Goal: Task Accomplishment & Management: Manage account settings

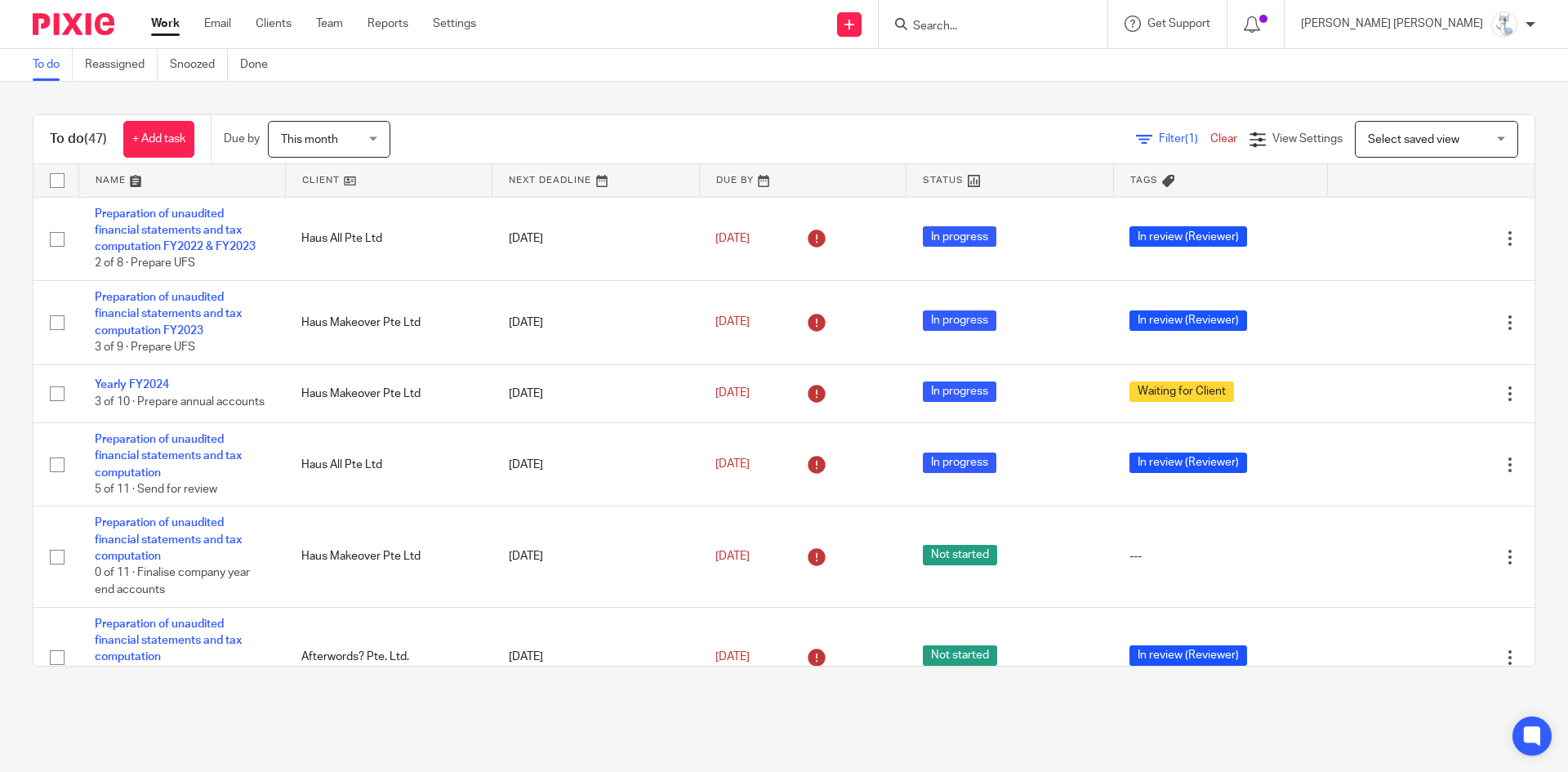
click at [112, 181] on link at bounding box center [182, 180] width 206 height 32
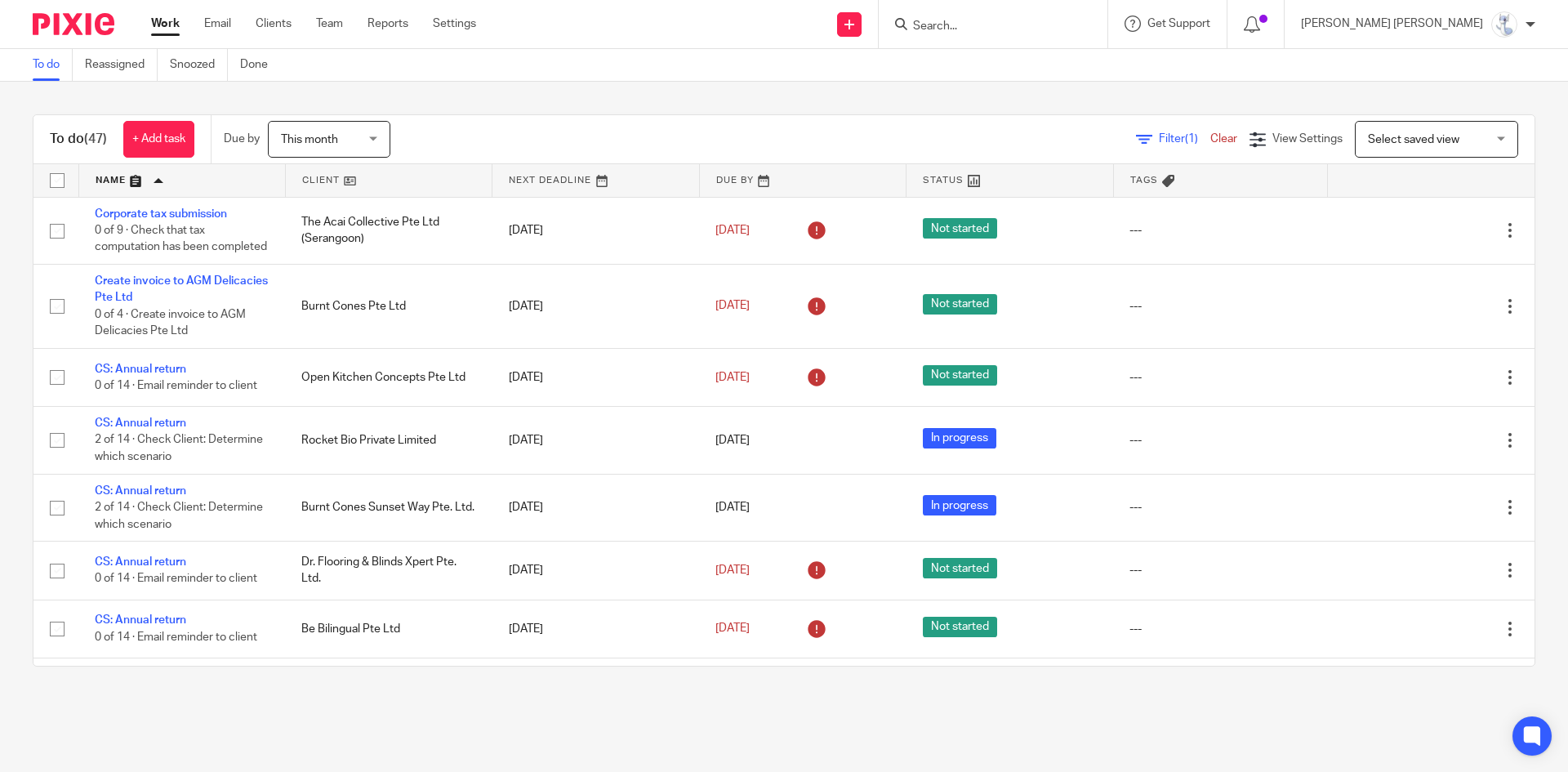
click at [129, 184] on link at bounding box center [182, 180] width 206 height 32
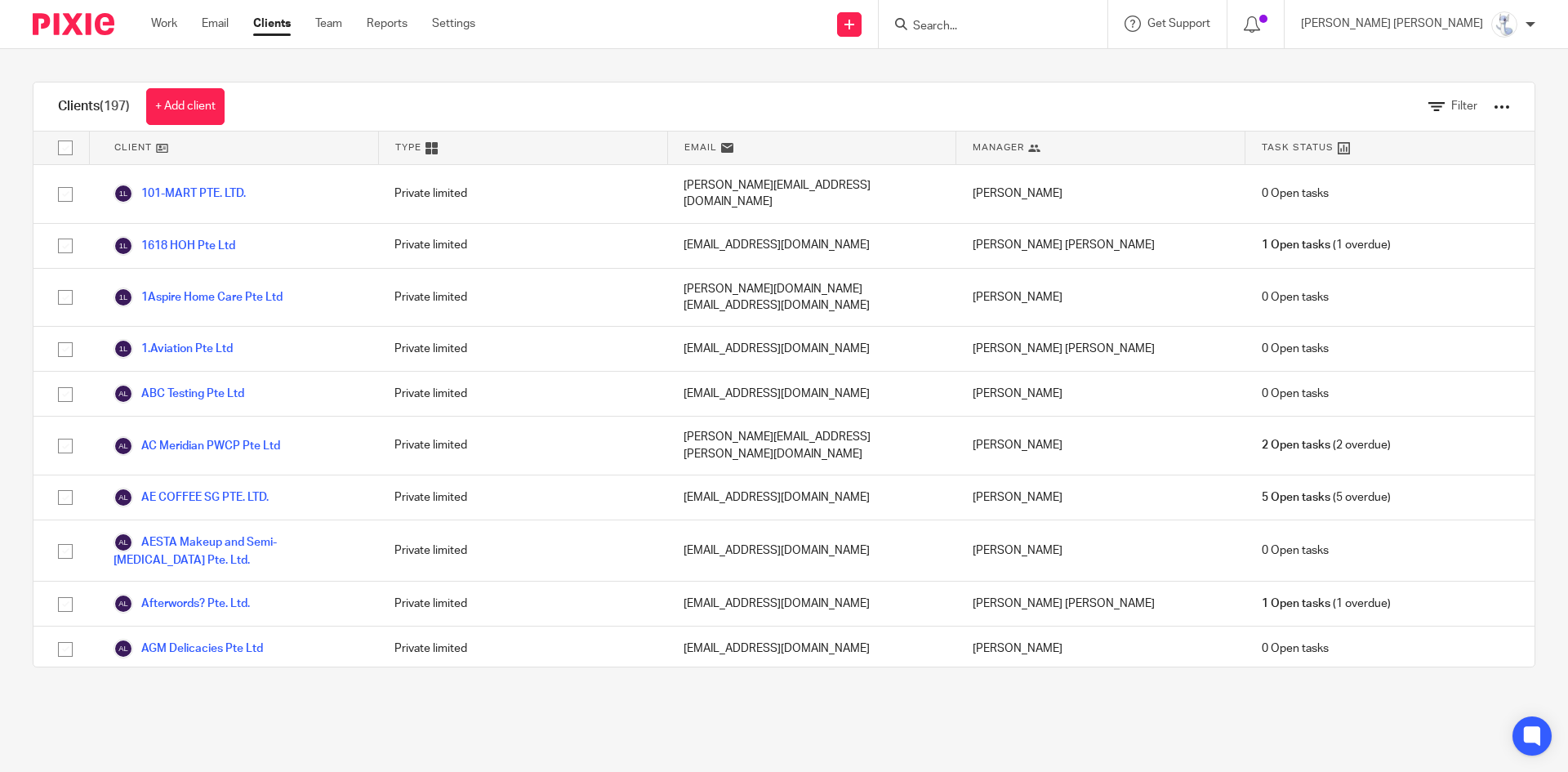
click at [1404, 106] on div "Filter" at bounding box center [1456, 107] width 106 height 48
click at [1429, 105] on icon at bounding box center [1437, 107] width 17 height 17
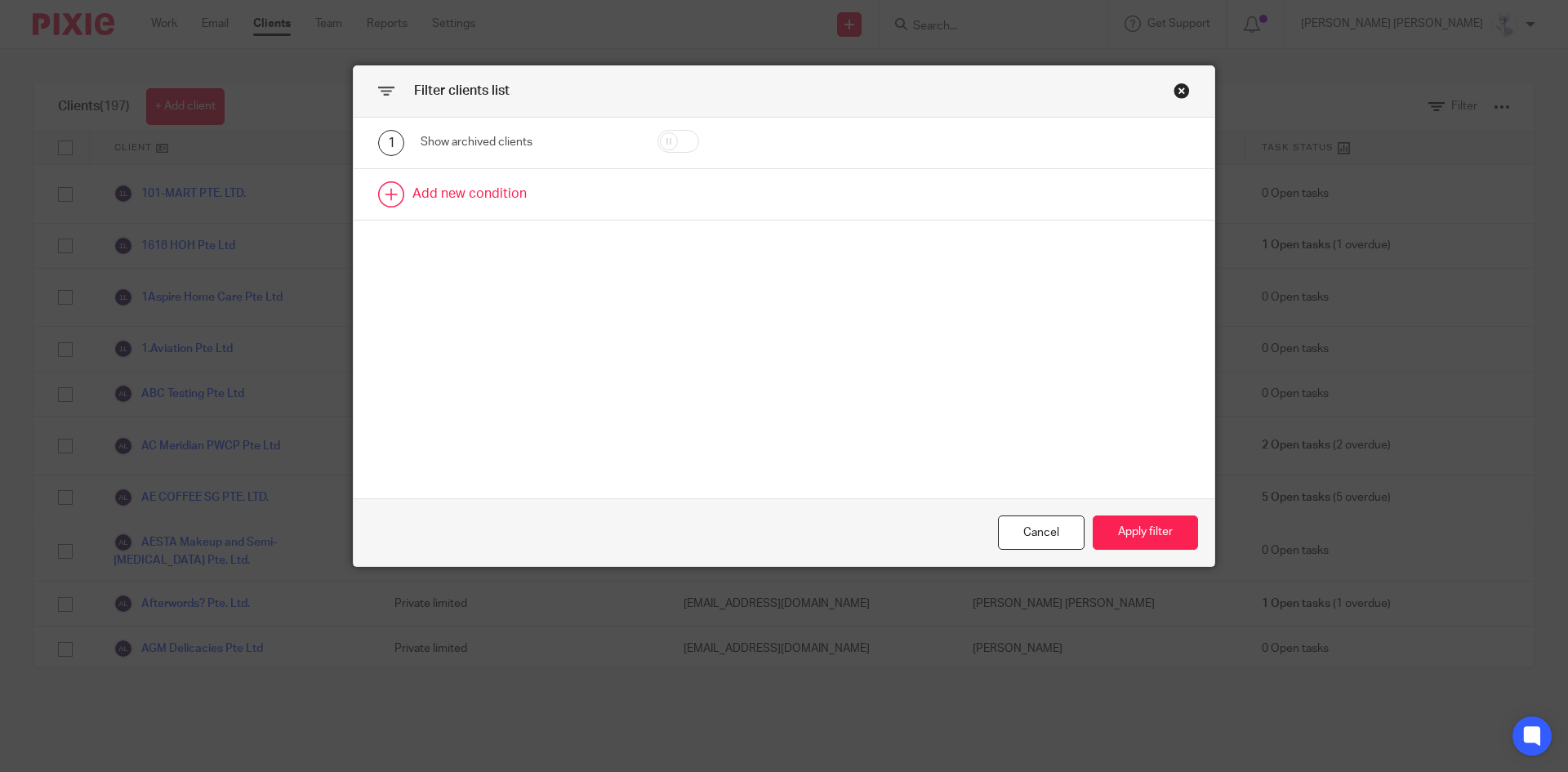
click at [495, 194] on link at bounding box center [784, 194] width 861 height 51
click at [495, 194] on div "Field" at bounding box center [512, 199] width 157 height 34
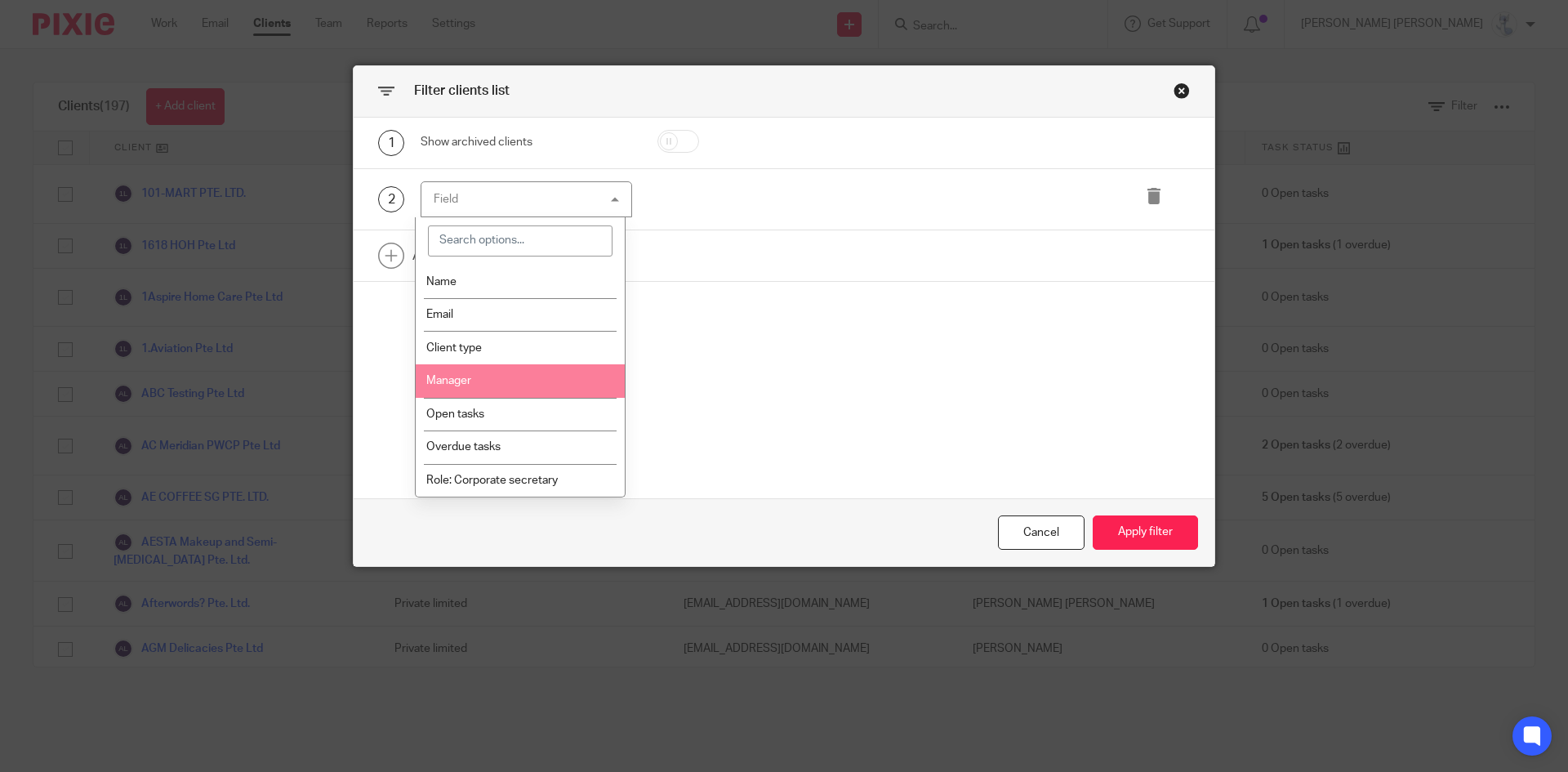
click at [474, 386] on li "Manager" at bounding box center [521, 381] width 210 height 33
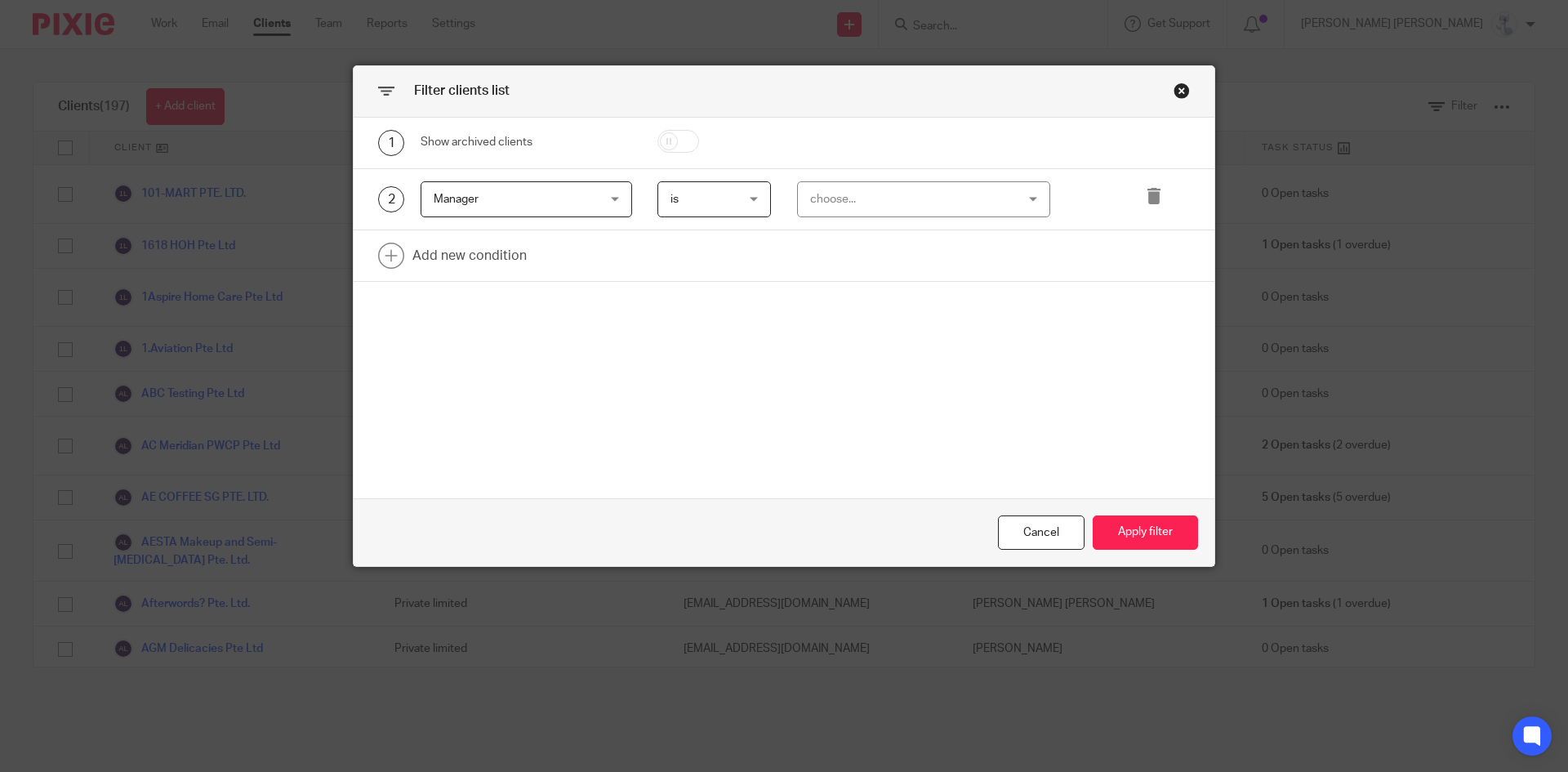
click at [956, 187] on div "choose..." at bounding box center [906, 199] width 192 height 34
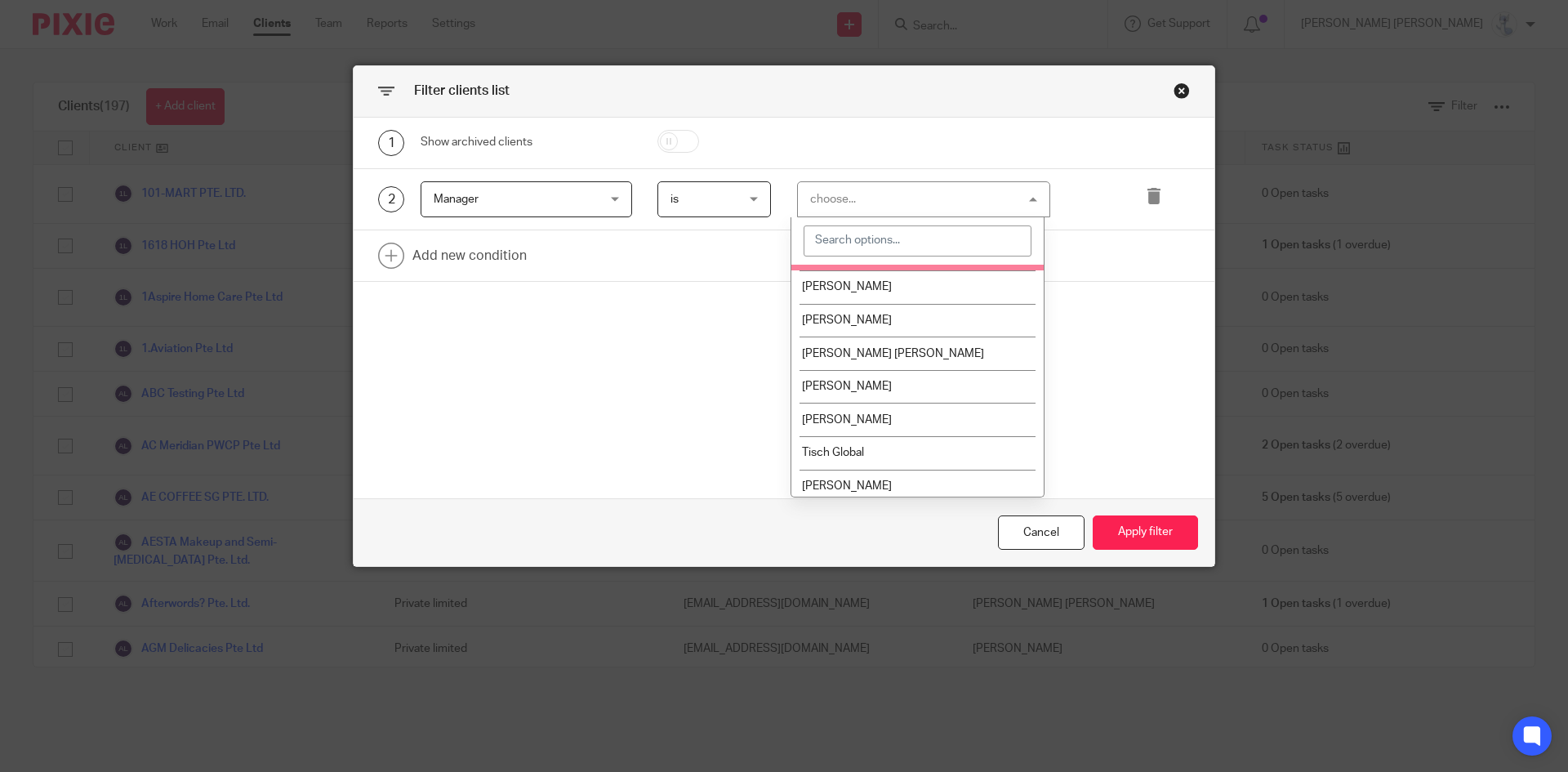
scroll to position [166, 0]
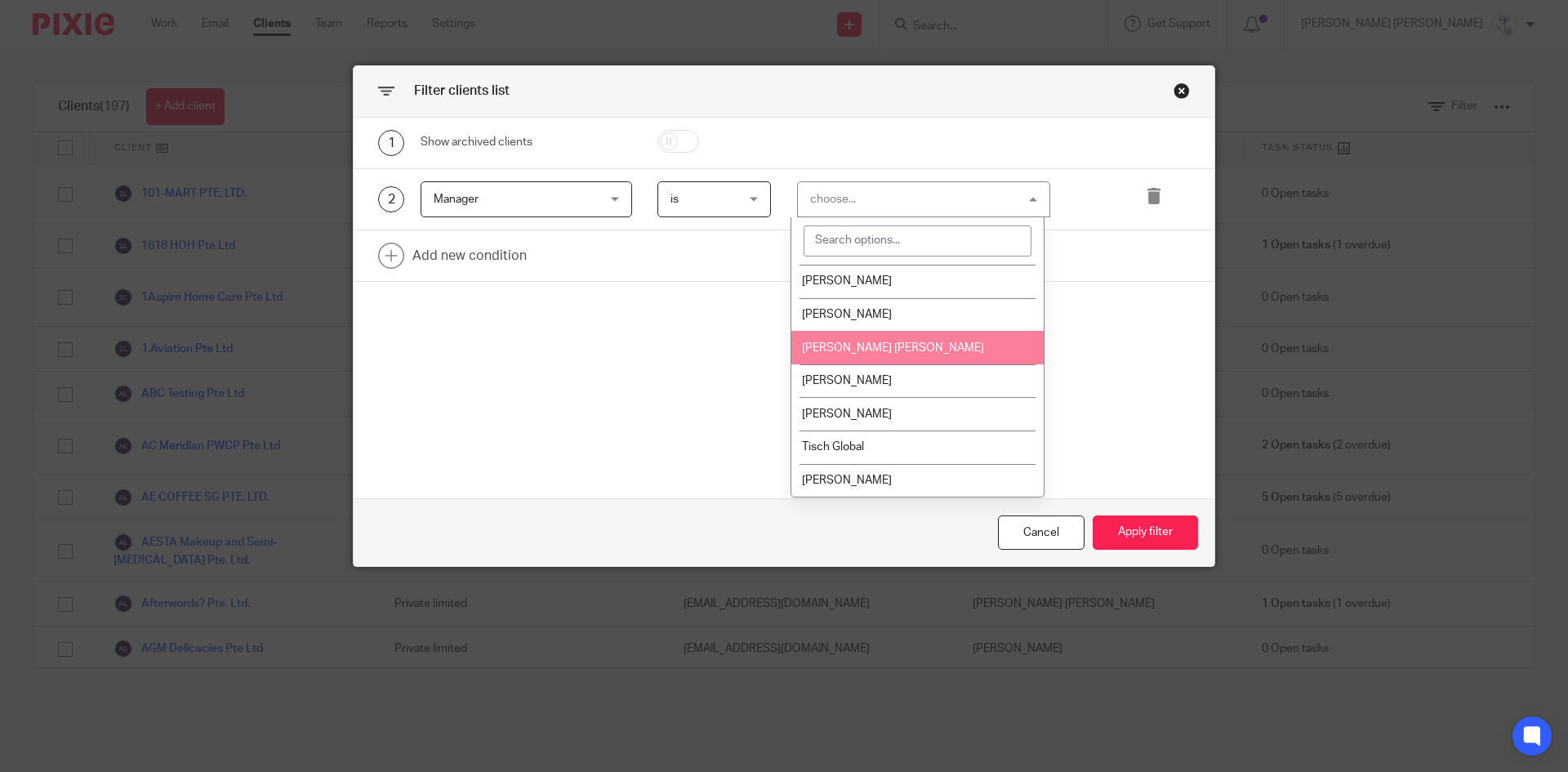
click at [852, 333] on li "[PERSON_NAME] [PERSON_NAME]" at bounding box center [917, 347] width 252 height 33
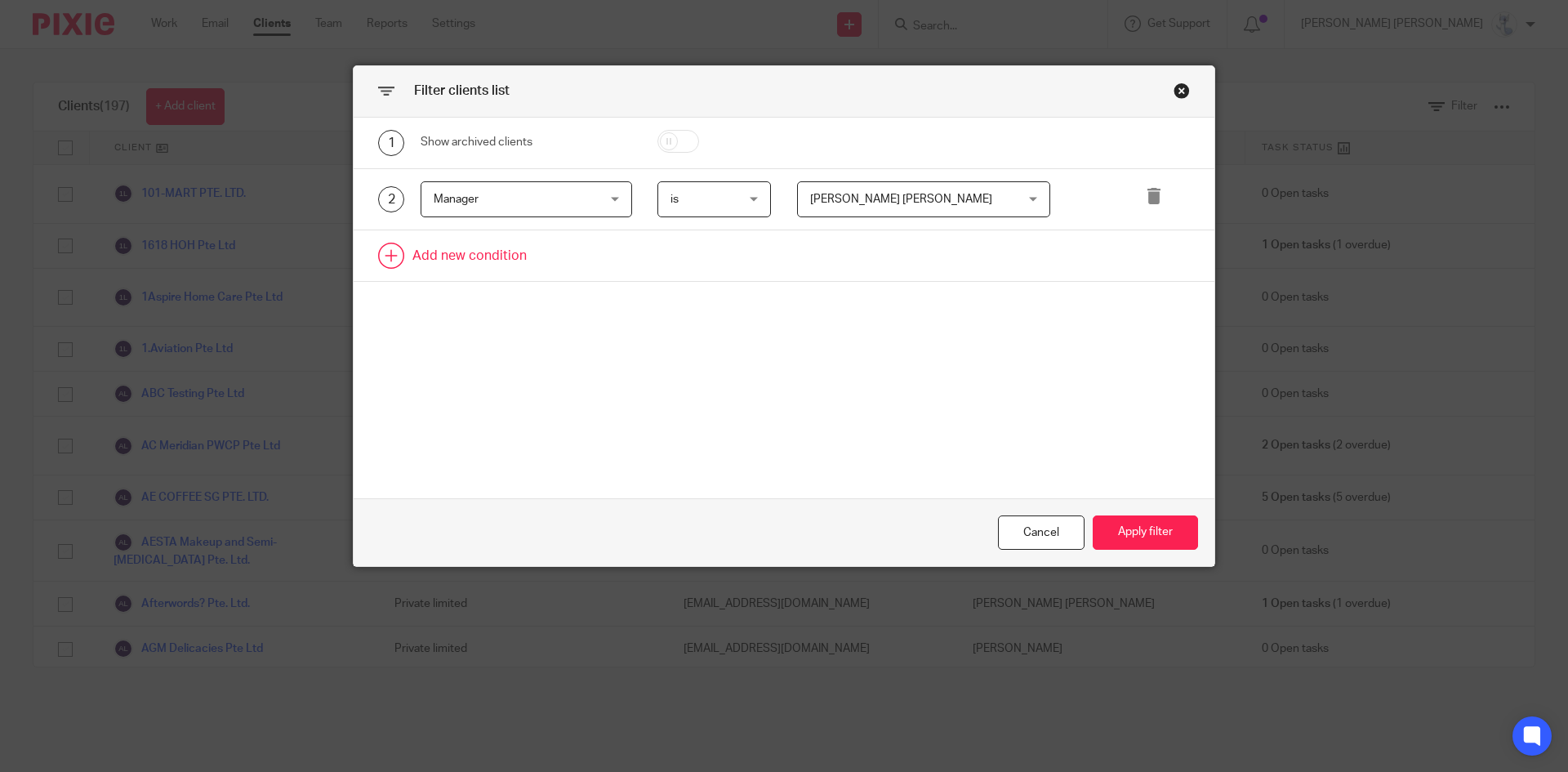
click at [520, 234] on link at bounding box center [784, 255] width 861 height 51
click at [472, 253] on div "Field" at bounding box center [512, 260] width 157 height 34
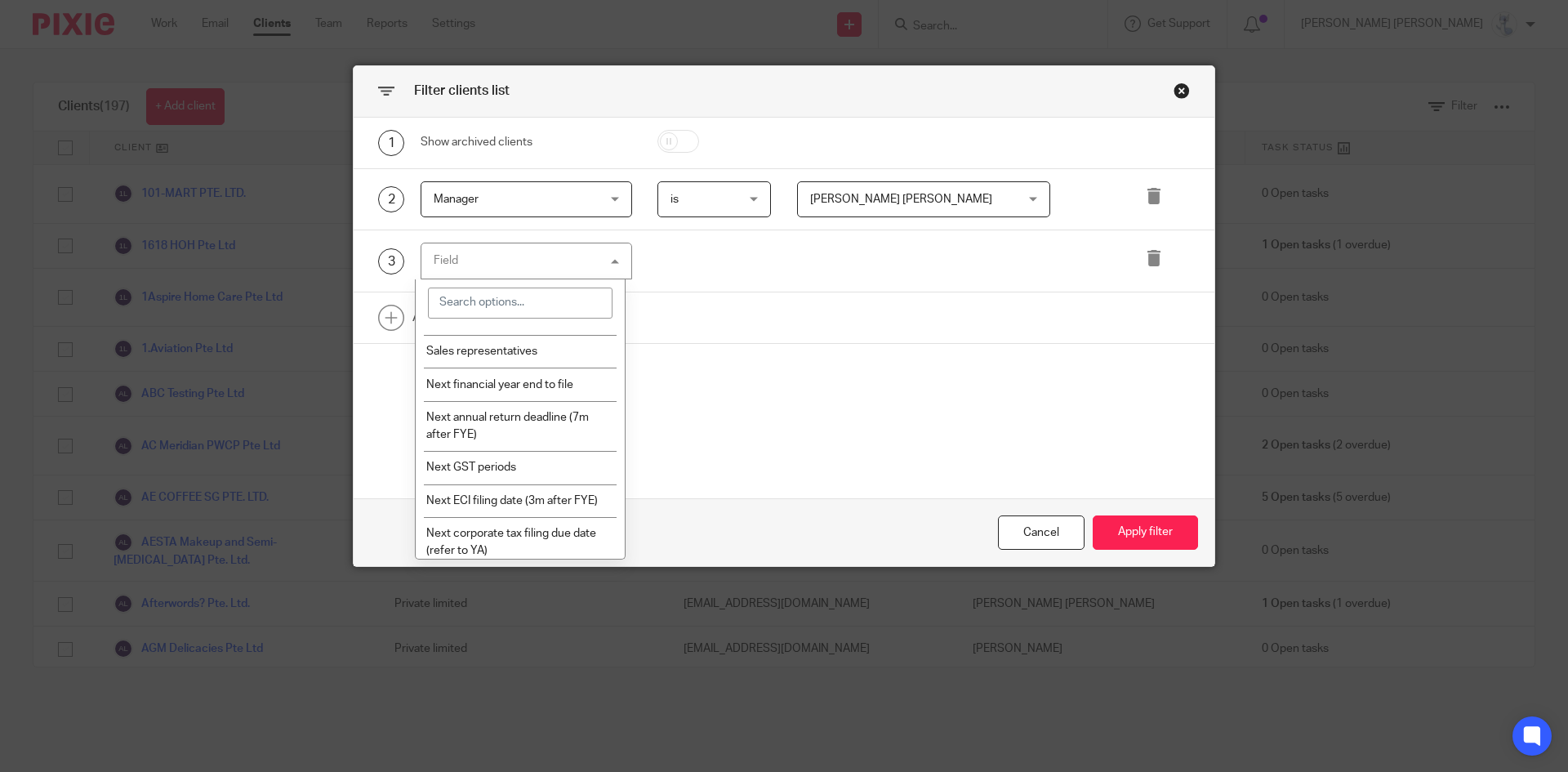
scroll to position [490, 0]
click at [499, 426] on li "Next annual return deadline (7m after FYE)" at bounding box center [521, 425] width 210 height 50
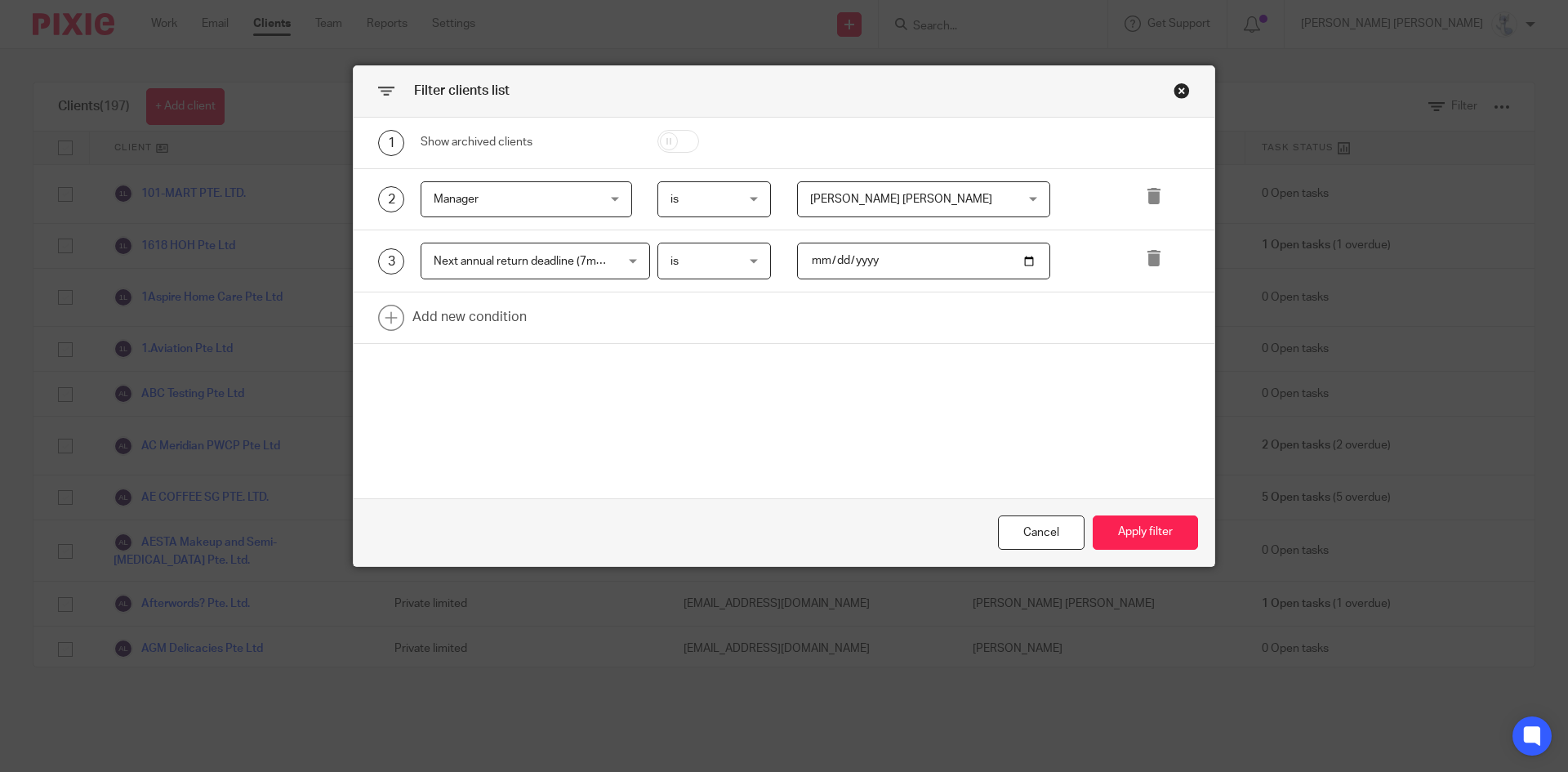
click at [801, 262] on input "date" at bounding box center [924, 261] width 254 height 37
click at [727, 269] on span "is" at bounding box center [711, 260] width 80 height 34
click at [810, 262] on input "date" at bounding box center [924, 261] width 254 height 37
type input "0022-07-31"
type input "2025-07-31"
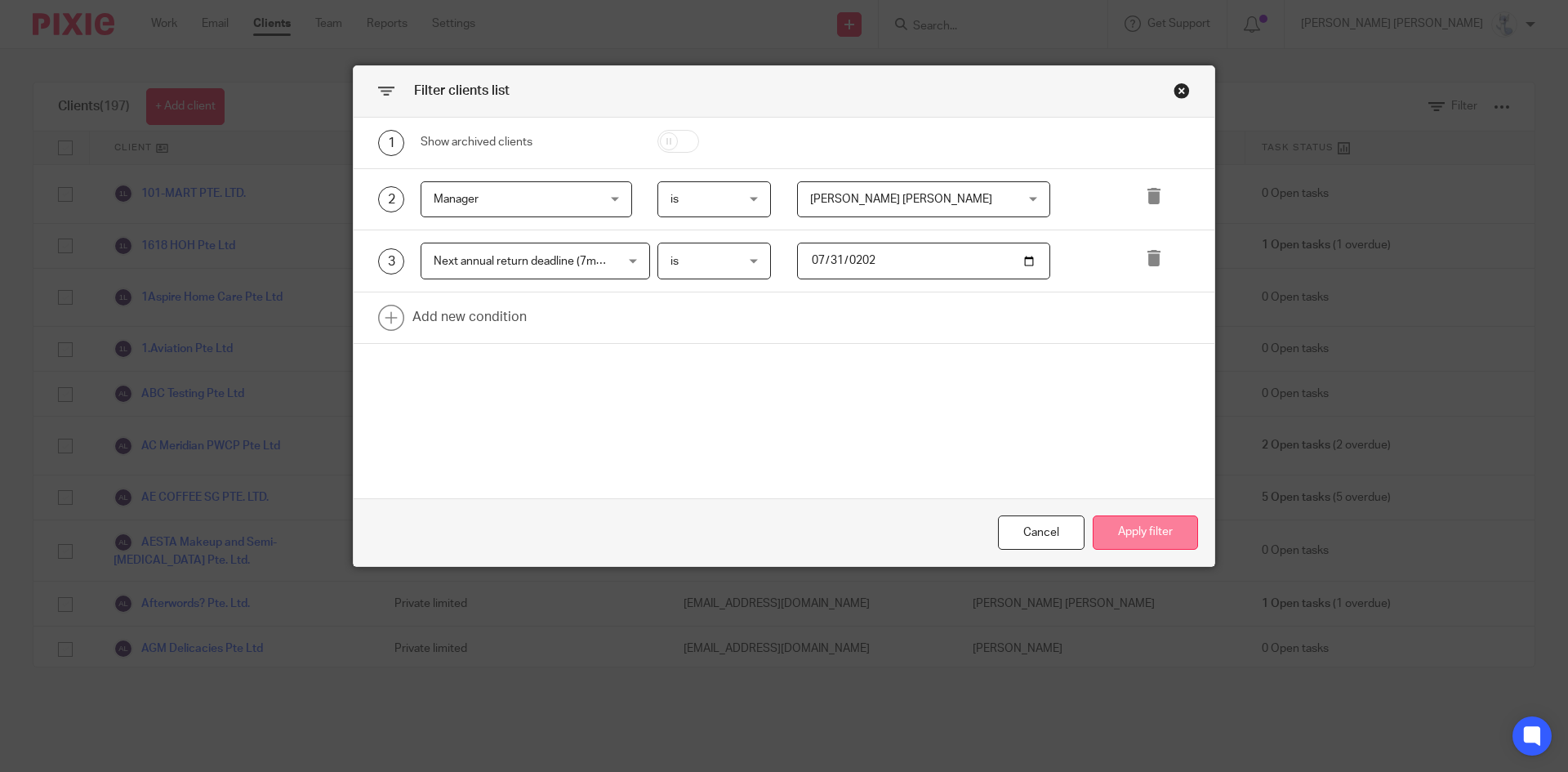
click at [1144, 538] on button "Apply filter" at bounding box center [1146, 533] width 105 height 35
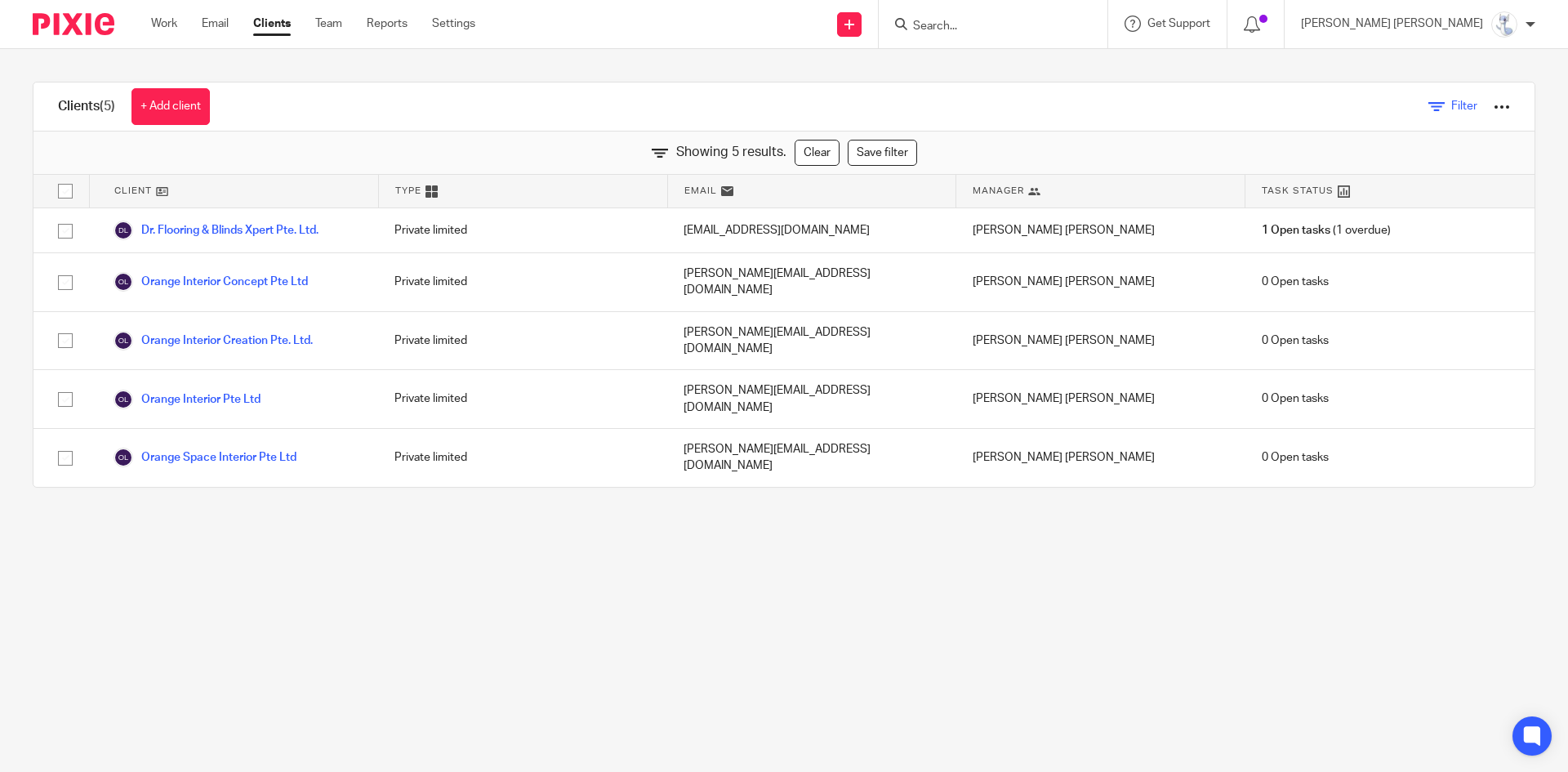
click at [1429, 102] on icon at bounding box center [1437, 107] width 17 height 17
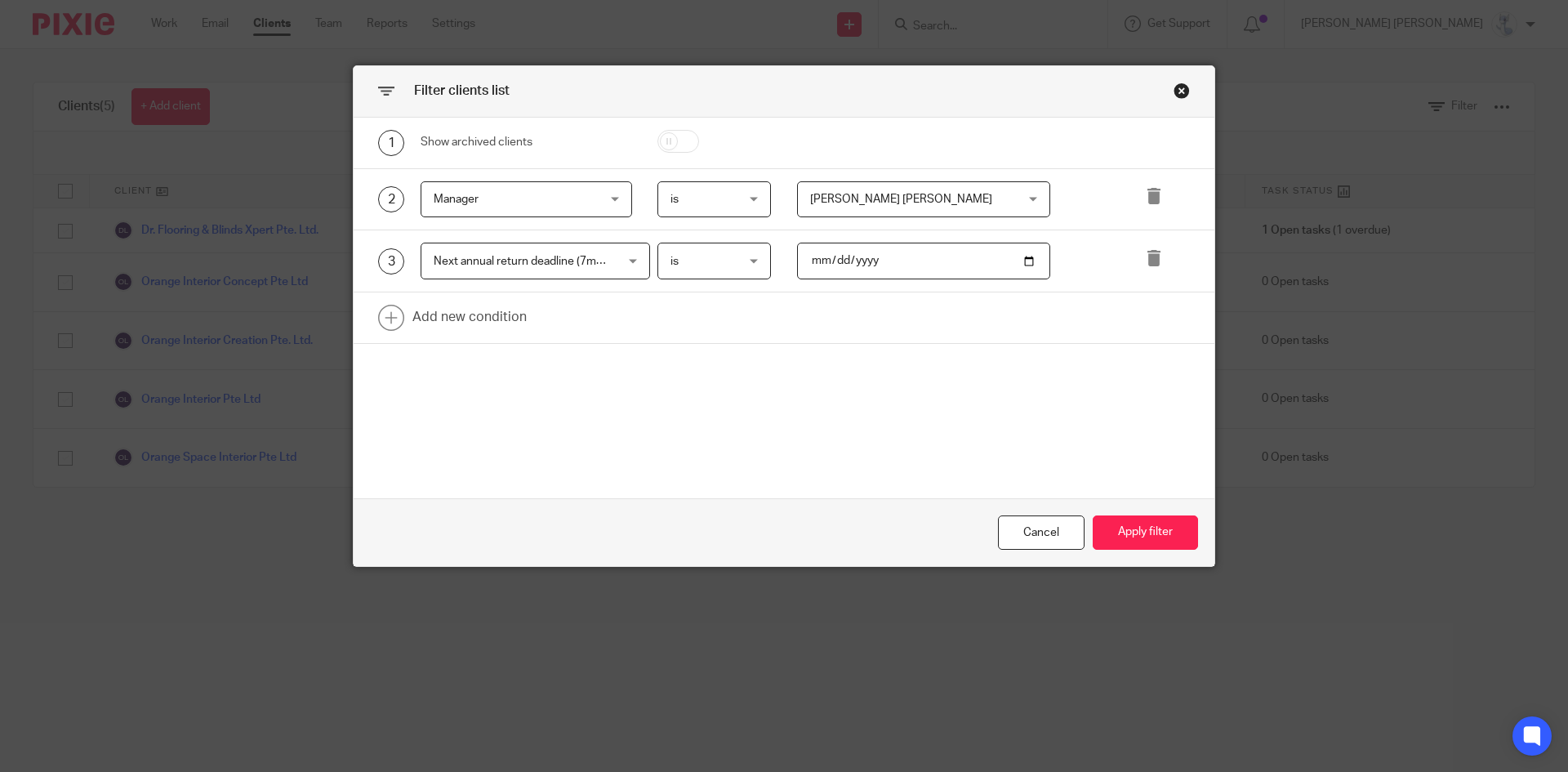
click at [821, 269] on input "2025-07-31" at bounding box center [924, 261] width 254 height 37
type input "2025-08-31"
click at [1128, 541] on button "Apply filter" at bounding box center [1146, 533] width 105 height 35
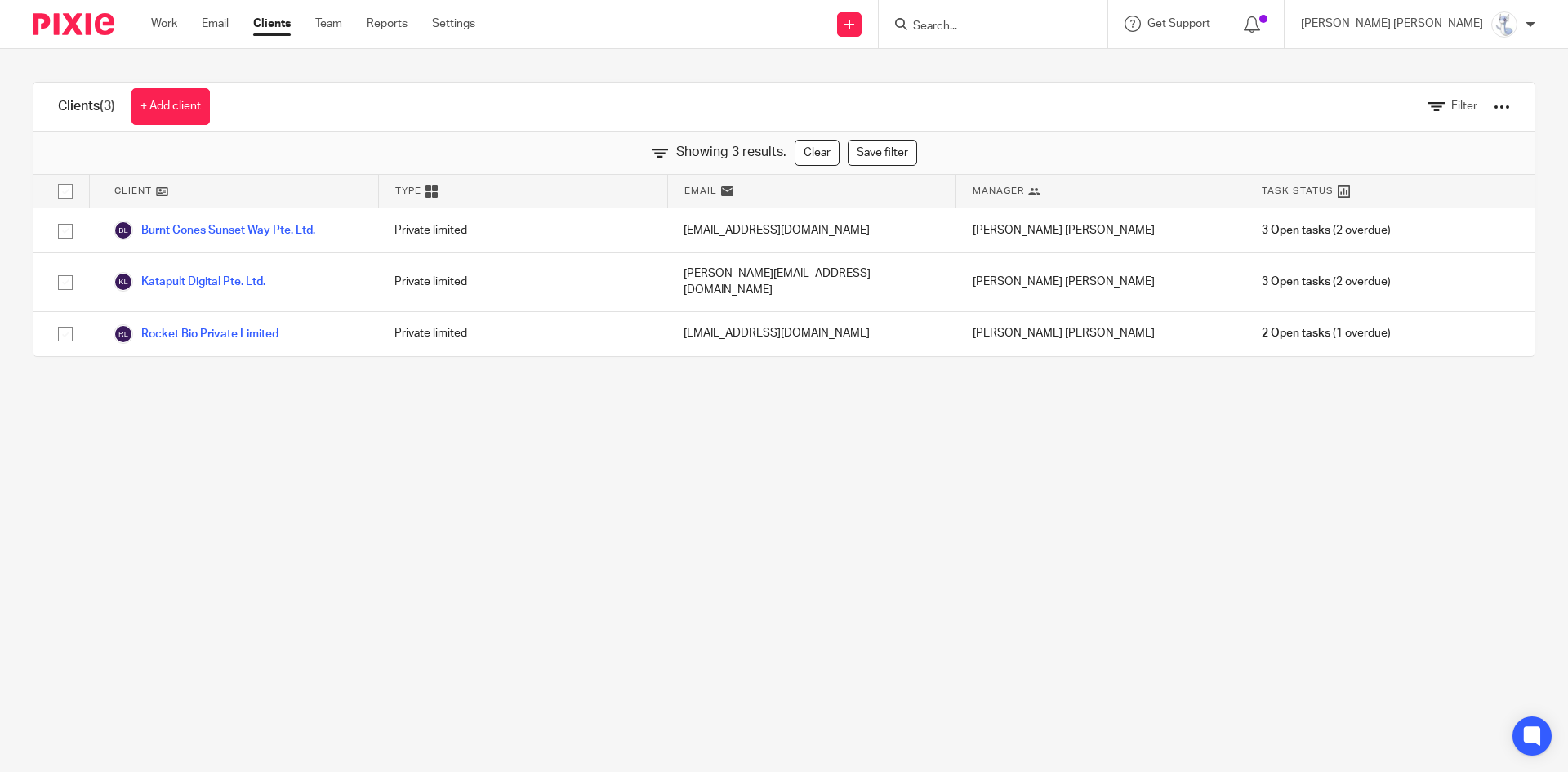
click at [1107, 36] on div at bounding box center [993, 24] width 229 height 48
click at [1059, 26] on input "Search" at bounding box center [985, 27] width 147 height 15
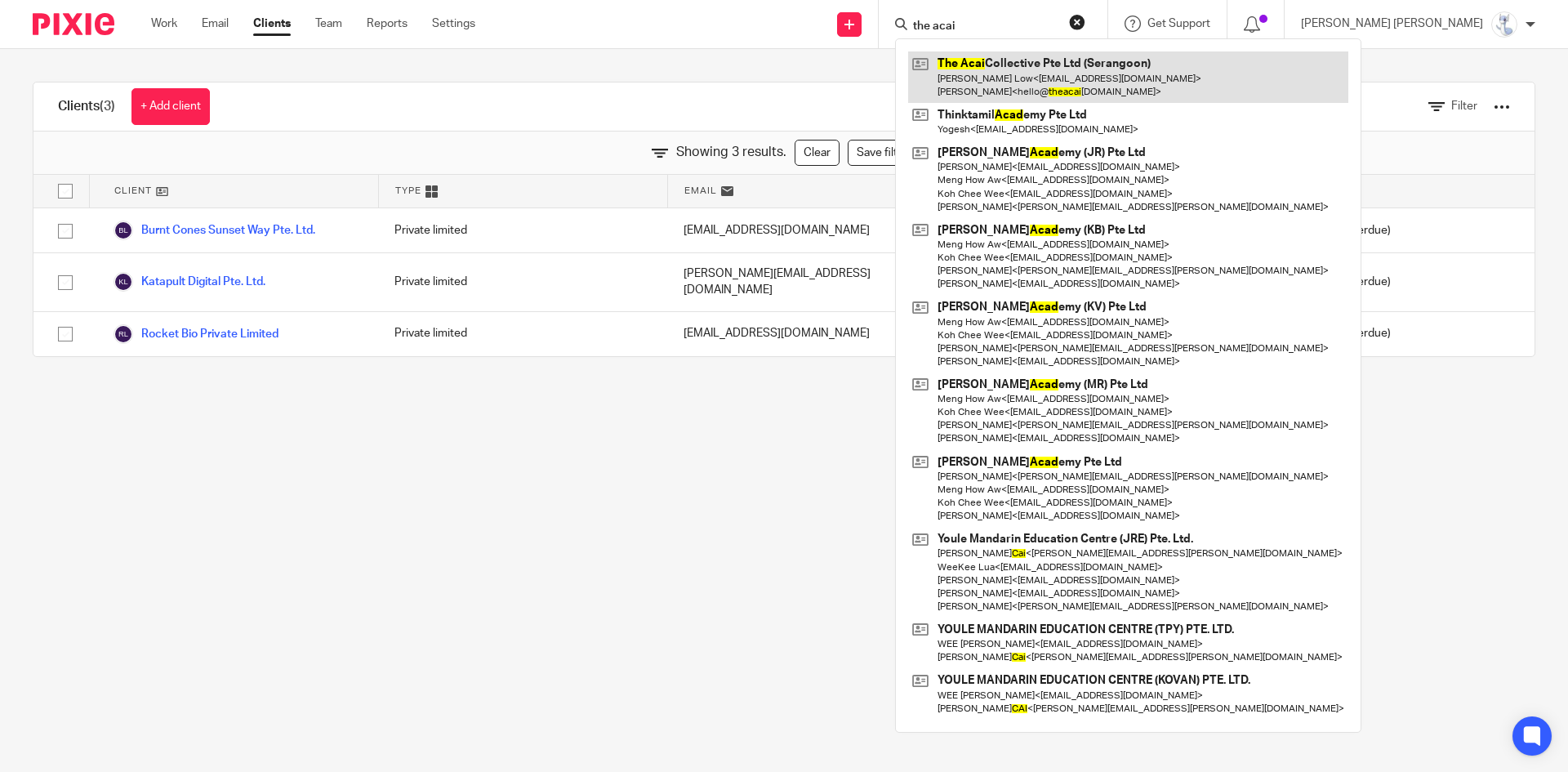
type input "the acai"
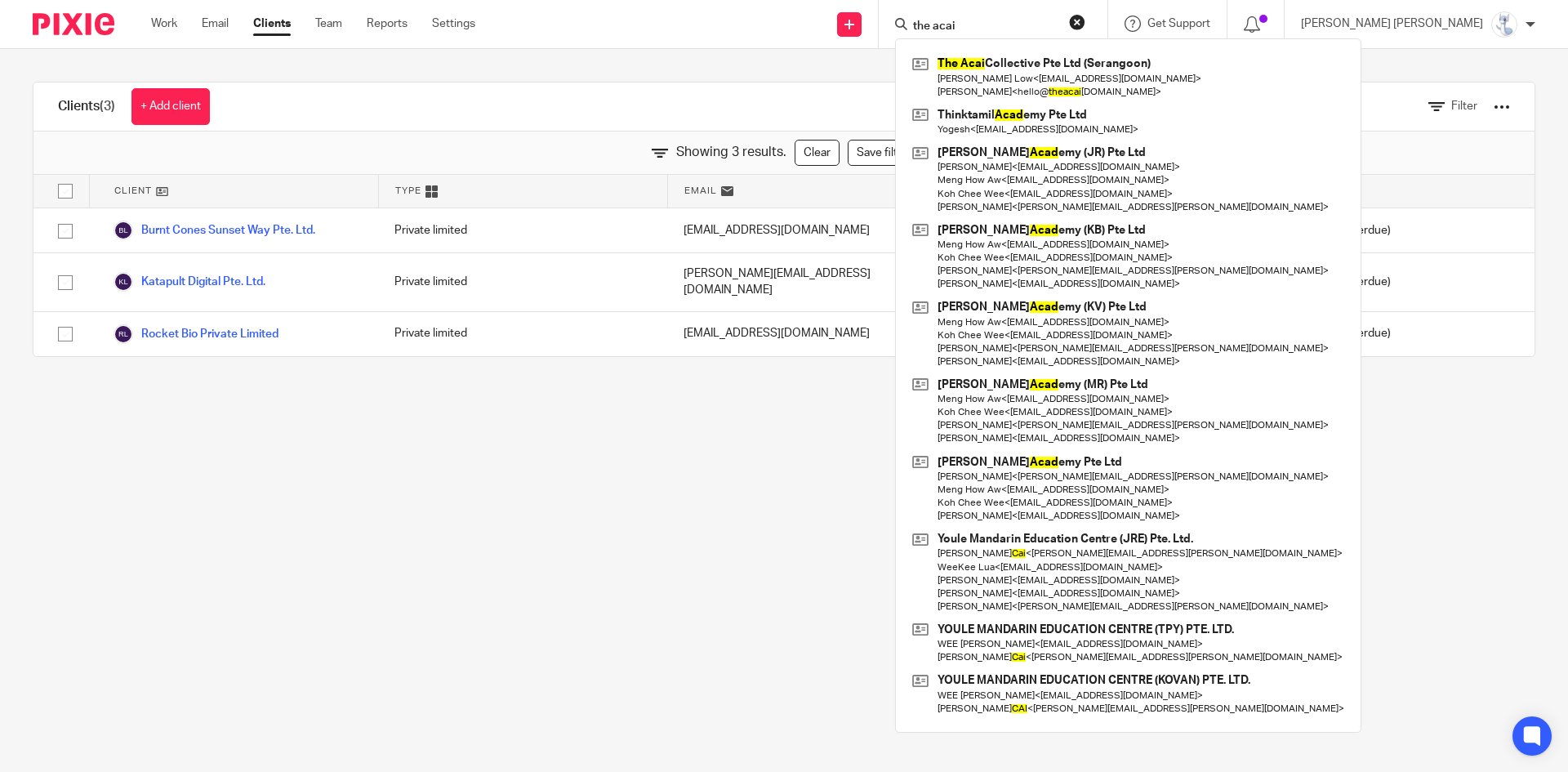
click at [1086, 18] on button "reset" at bounding box center [1077, 22] width 17 height 17
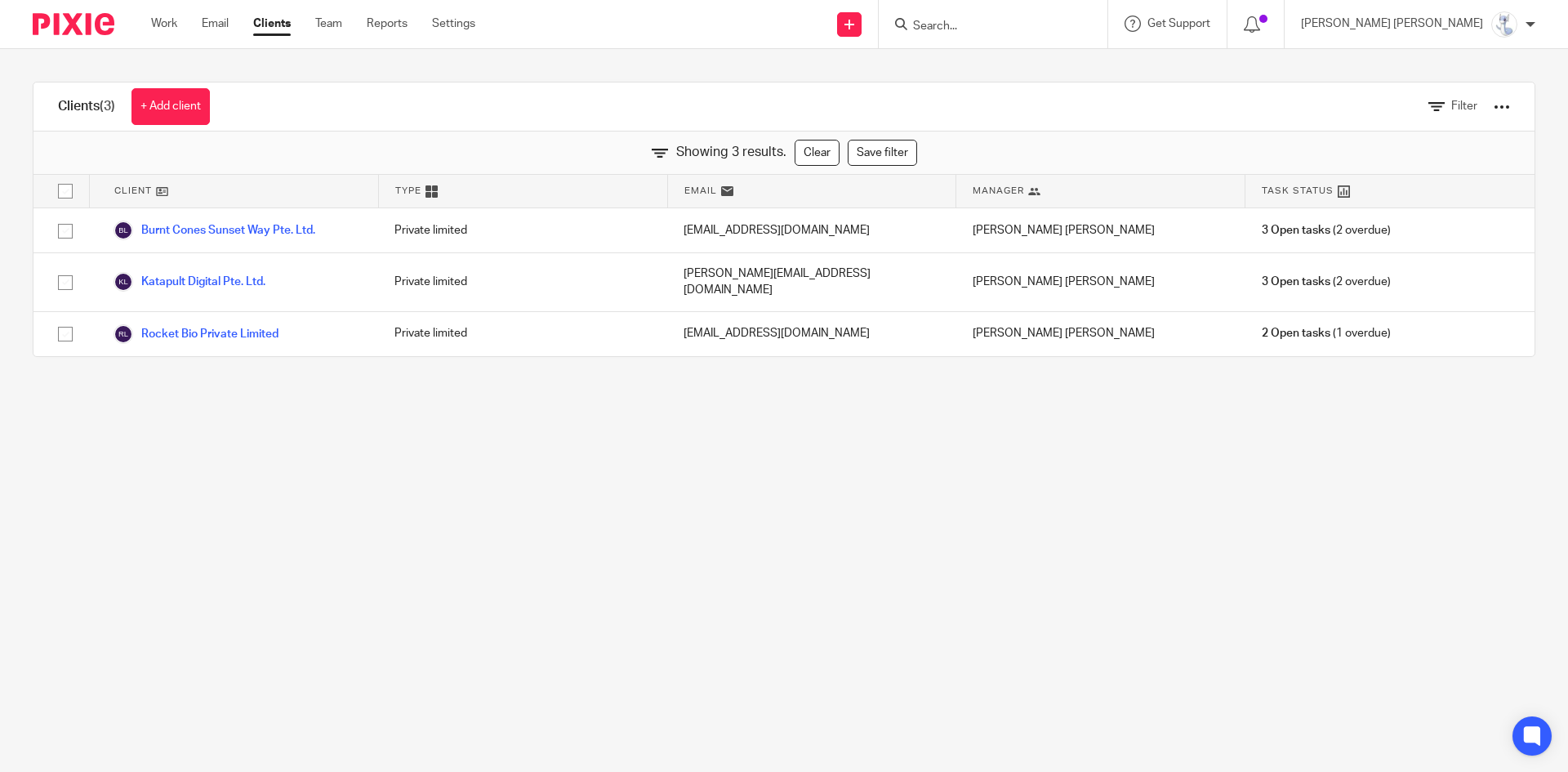
click at [677, 407] on main "Clients (3) + Add client Filter Showing 3 results. Clear Save filter Client Typ…" at bounding box center [784, 386] width 1568 height 772
click at [786, 570] on main "Clients (3) + Add client Filter Showing 3 results. Clear Save filter Client Typ…" at bounding box center [784, 386] width 1568 height 772
click at [749, 530] on main "Clients (3) + Add client Filter Showing 3 results. Clear Save filter Client Typ…" at bounding box center [784, 386] width 1568 height 772
click at [731, 527] on main "Clients (3) + Add client Filter Showing 3 results. Clear Save filter Client Typ…" at bounding box center [784, 386] width 1568 height 772
click at [354, 453] on main "Clients (3) + Add client Filter Showing 3 results. Clear Save filter Client Typ…" at bounding box center [784, 386] width 1568 height 772
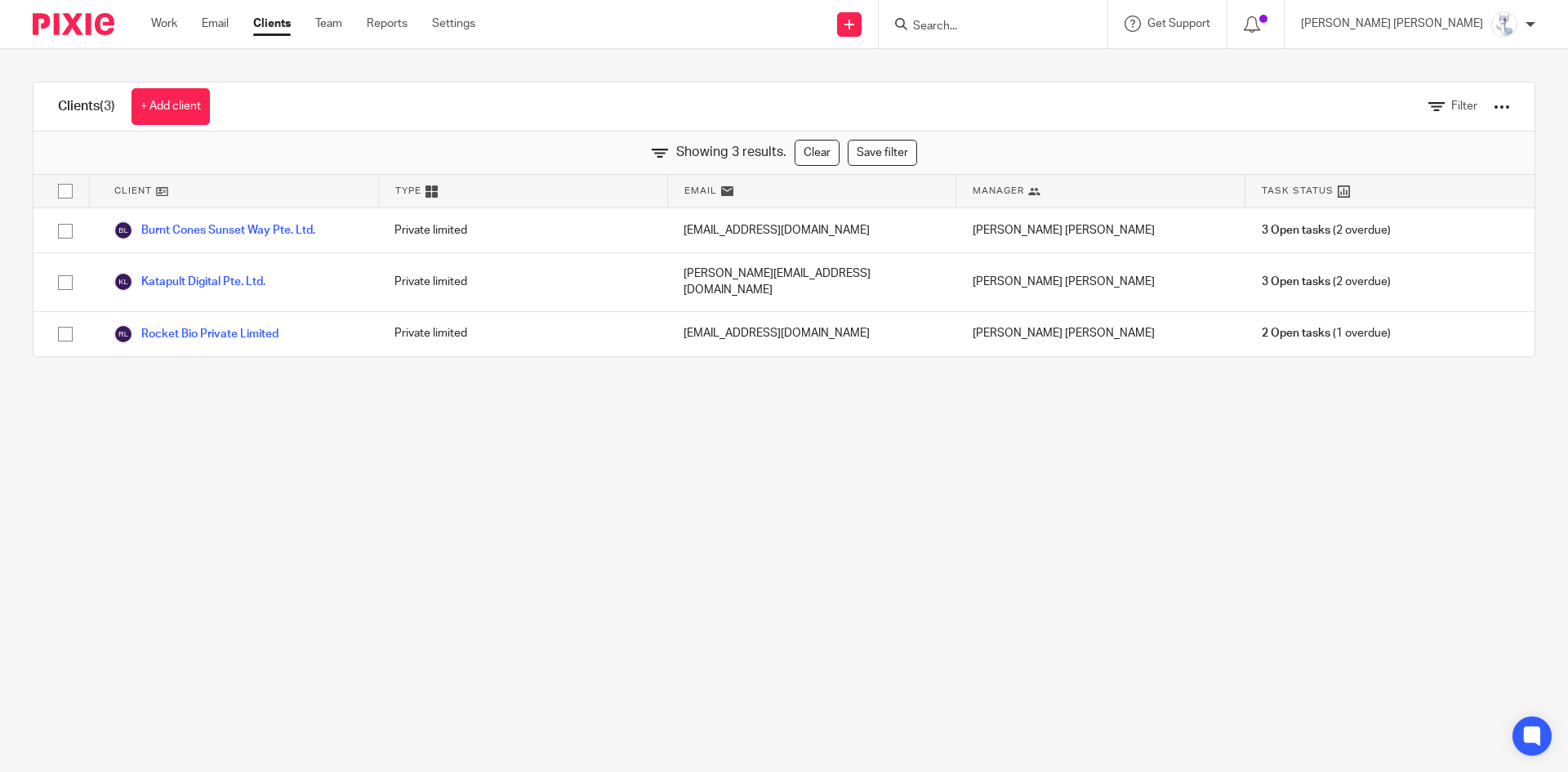
click at [1057, 26] on input "Search" at bounding box center [985, 27] width 147 height 15
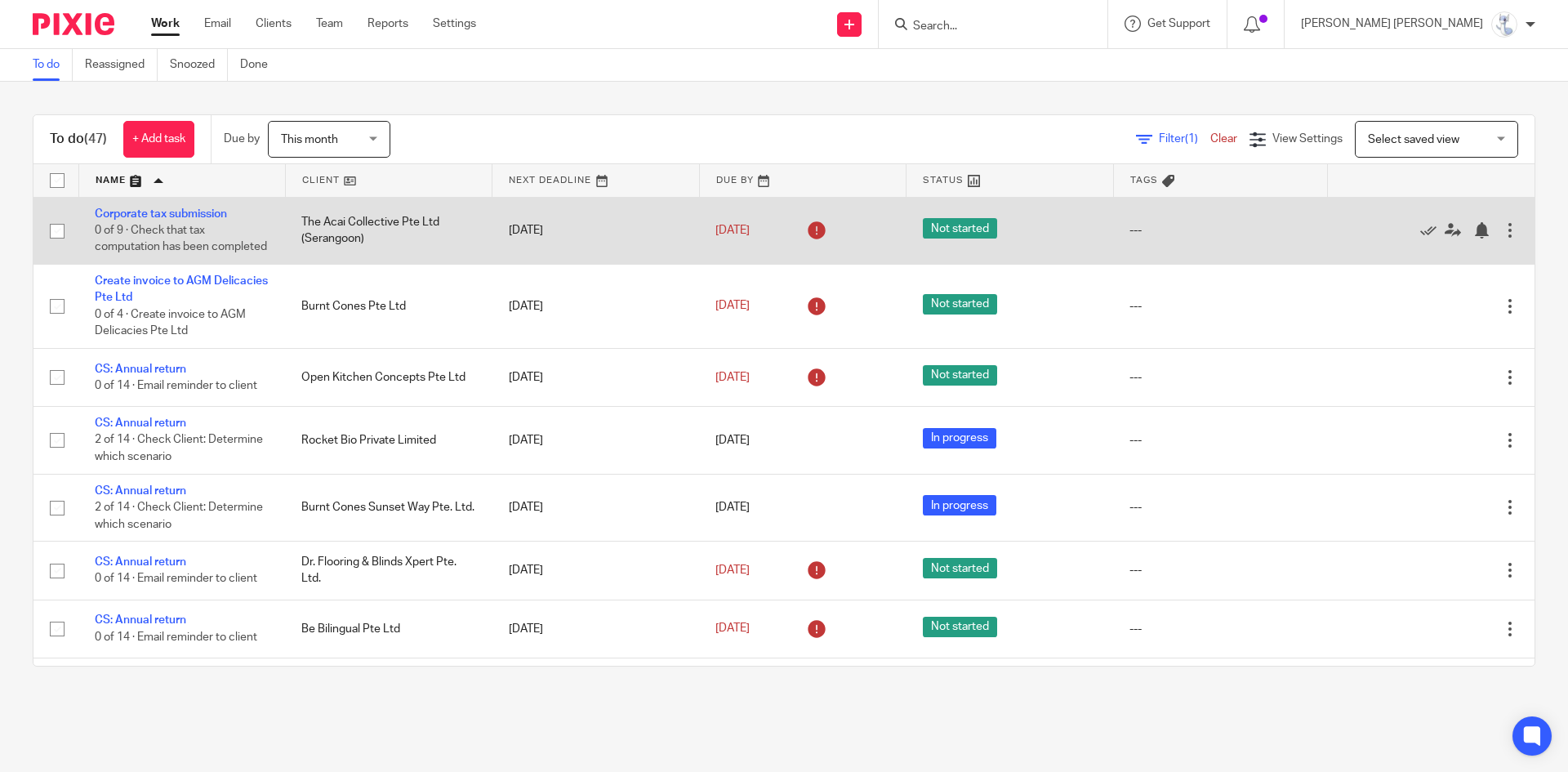
drag, startPoint x: 296, startPoint y: 230, endPoint x: 434, endPoint y: 230, distance: 138.0
click at [434, 230] on td "The Acai Collective Pte Ltd (Serangoon)" at bounding box center [388, 230] width 207 height 67
drag, startPoint x: 297, startPoint y: 230, endPoint x: 372, endPoint y: 230, distance: 75.0
click at [372, 230] on td "The Acai Collective Pte Ltd (Serangoon)" at bounding box center [388, 230] width 207 height 67
drag, startPoint x: 296, startPoint y: 230, endPoint x: 348, endPoint y: 231, distance: 52.0
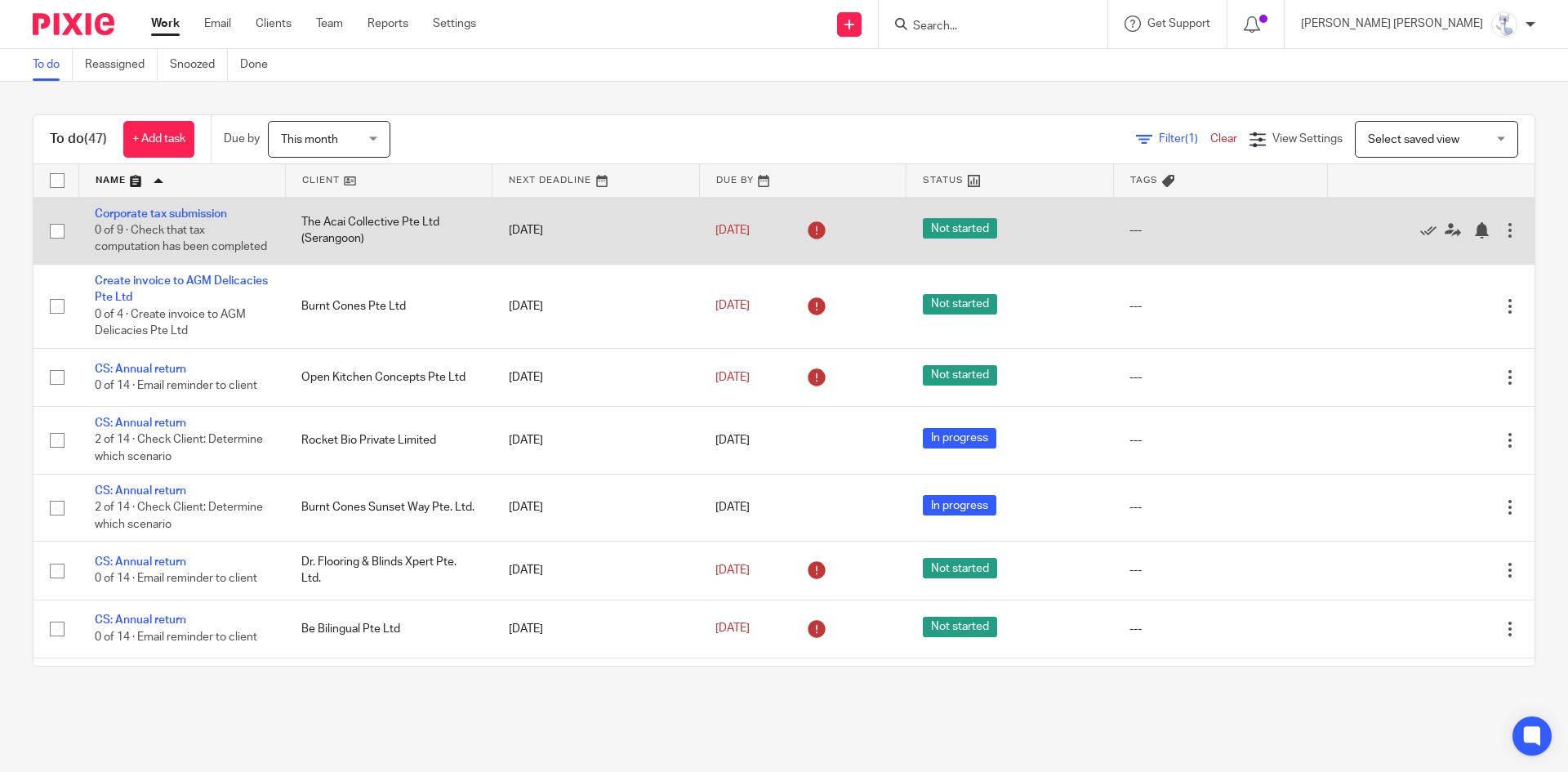
click at [348, 231] on td "The Acai Collective Pte Ltd (Serangoon)" at bounding box center [388, 230] width 207 height 67
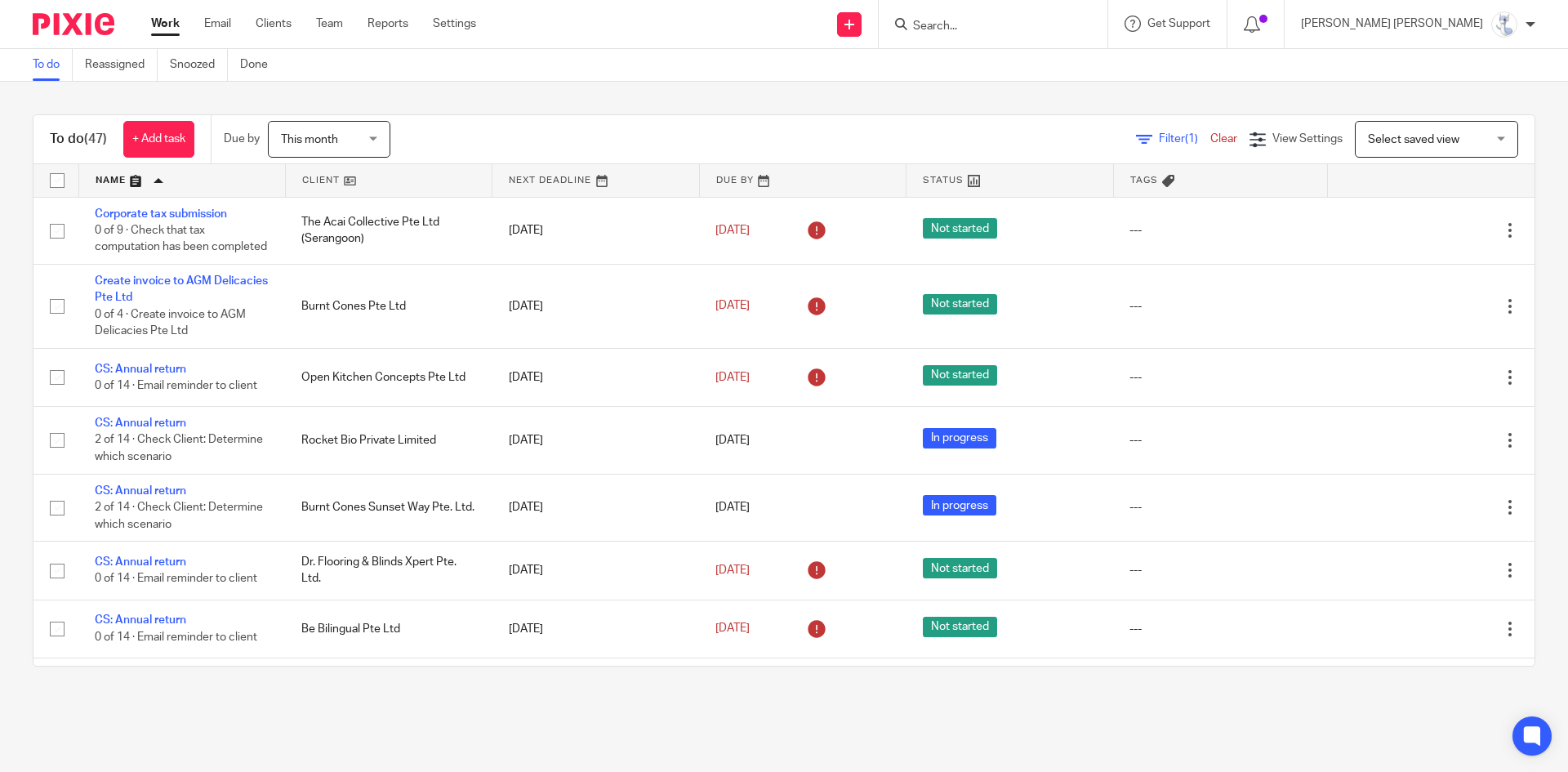
click at [811, 100] on div "To do (47) + Add task Due by This month This month Today Tomorrow This week Nex…" at bounding box center [784, 390] width 1568 height 617
click at [925, 102] on div "To do (47) + Add task Due by This month This month Today Tomorrow This week Nex…" at bounding box center [784, 390] width 1568 height 617
click at [469, 122] on div "Filter (1) Clear View Settings View Settings (1) Filters Clear Save Manage save…" at bounding box center [976, 139] width 1116 height 37
drag, startPoint x: 1236, startPoint y: 90, endPoint x: 1084, endPoint y: 135, distance: 158.5
click at [1084, 135] on div "To do (47) + Add task Due by This month This month Today Tomorrow This week Nex…" at bounding box center [784, 390] width 1568 height 617
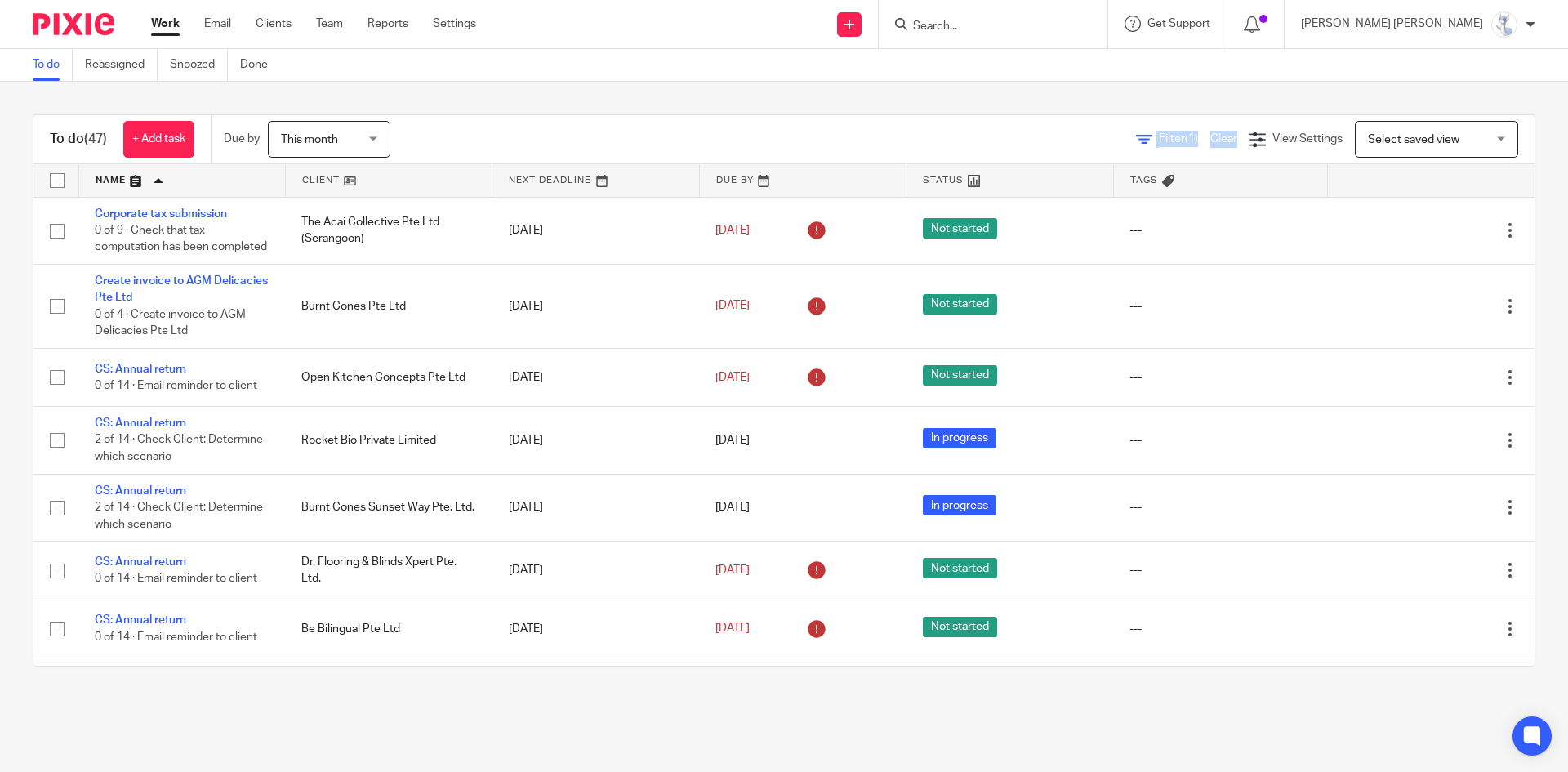
click at [991, 119] on div "To do (47) + Add task Due by This month This month Today Tomorrow This week Nex…" at bounding box center [784, 139] width 1501 height 49
click at [1011, 118] on div "To do (47) + Add task Due by This month This month Today Tomorrow This week Nex…" at bounding box center [784, 139] width 1501 height 49
click at [1016, 723] on main "To do Reassigned Snoozed Done To do (47) + Add task Due by This month This mont…" at bounding box center [784, 386] width 1568 height 772
click at [1114, 686] on div "To do (47) + Add task Due by This month This month Today Tomorrow This week Nex…" at bounding box center [784, 390] width 1568 height 617
click at [583, 695] on div "To do (47) + Add task Due by This month This month Today Tomorrow This week Nex…" at bounding box center [784, 390] width 1568 height 617
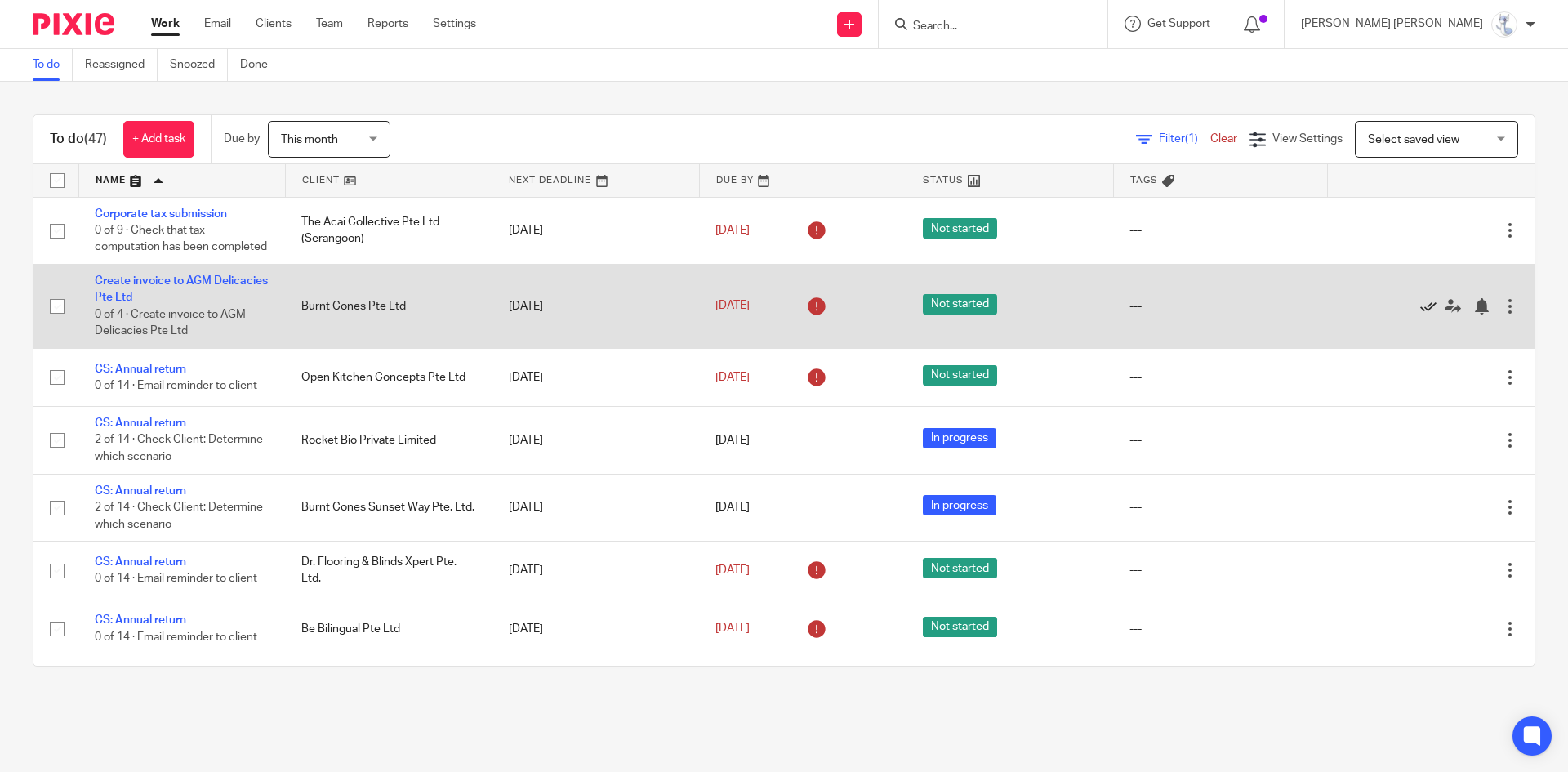
click at [1421, 314] on icon at bounding box center [1429, 306] width 17 height 17
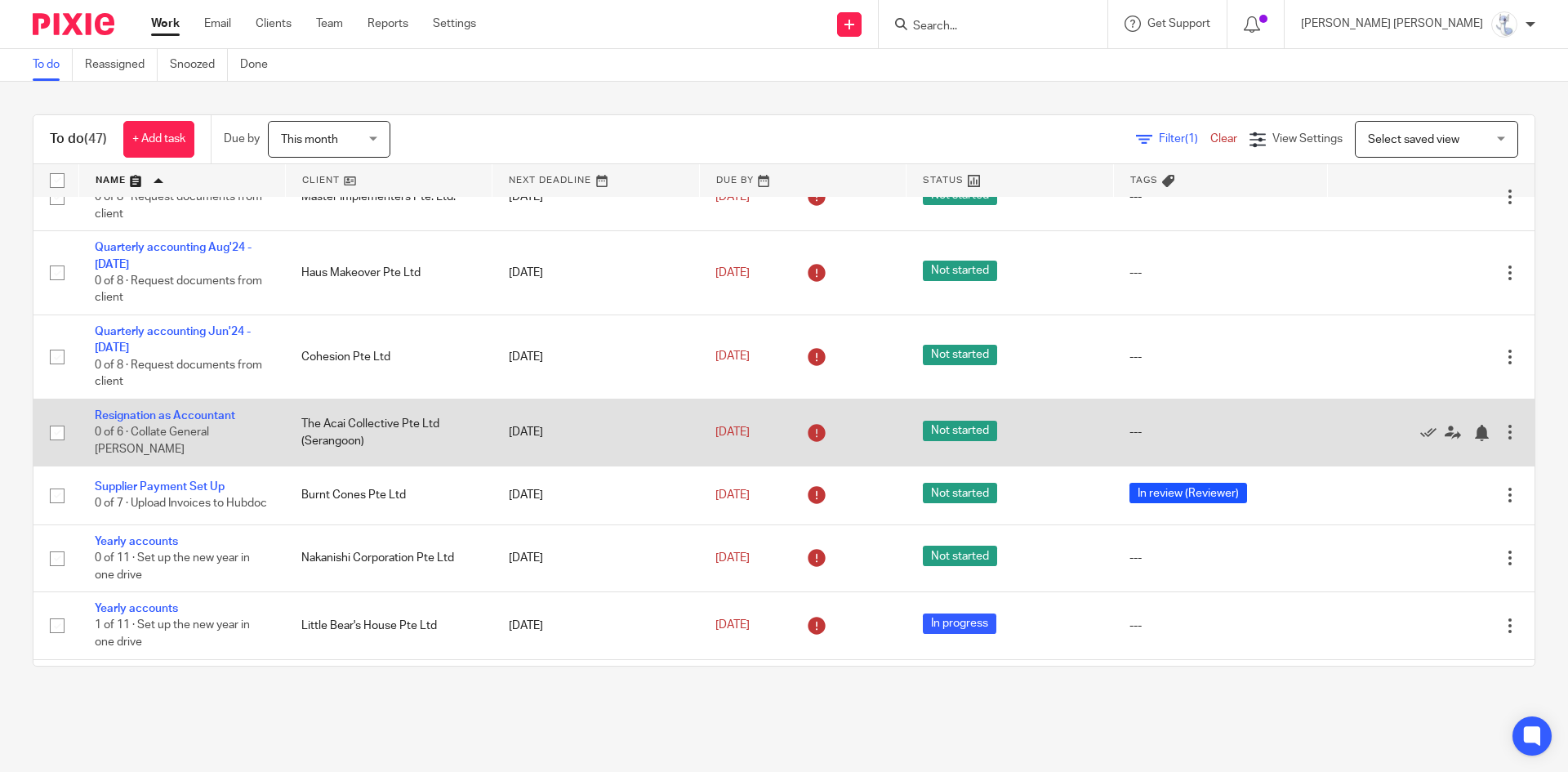
scroll to position [2940, 0]
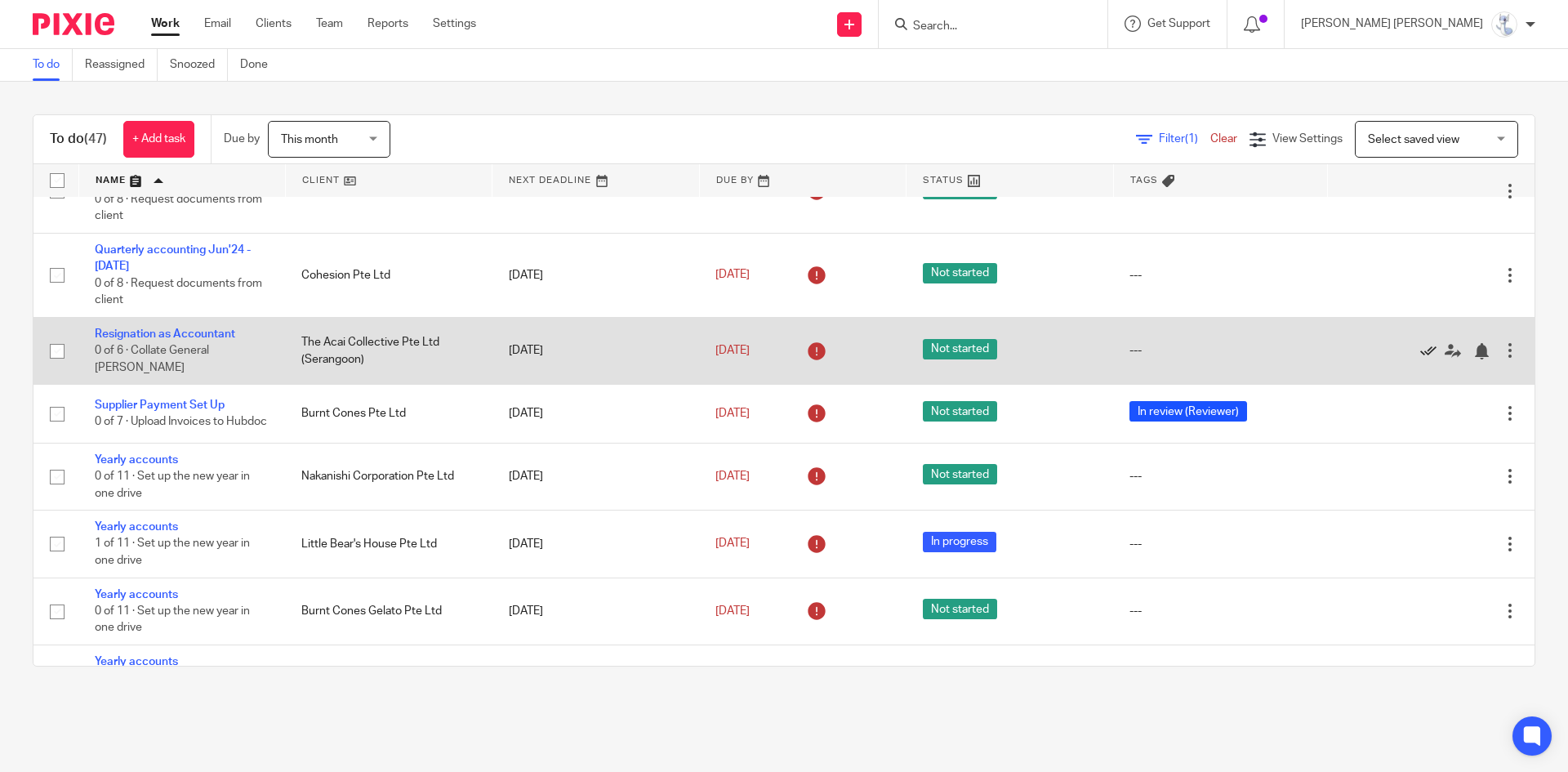
click at [1421, 356] on icon at bounding box center [1429, 351] width 17 height 17
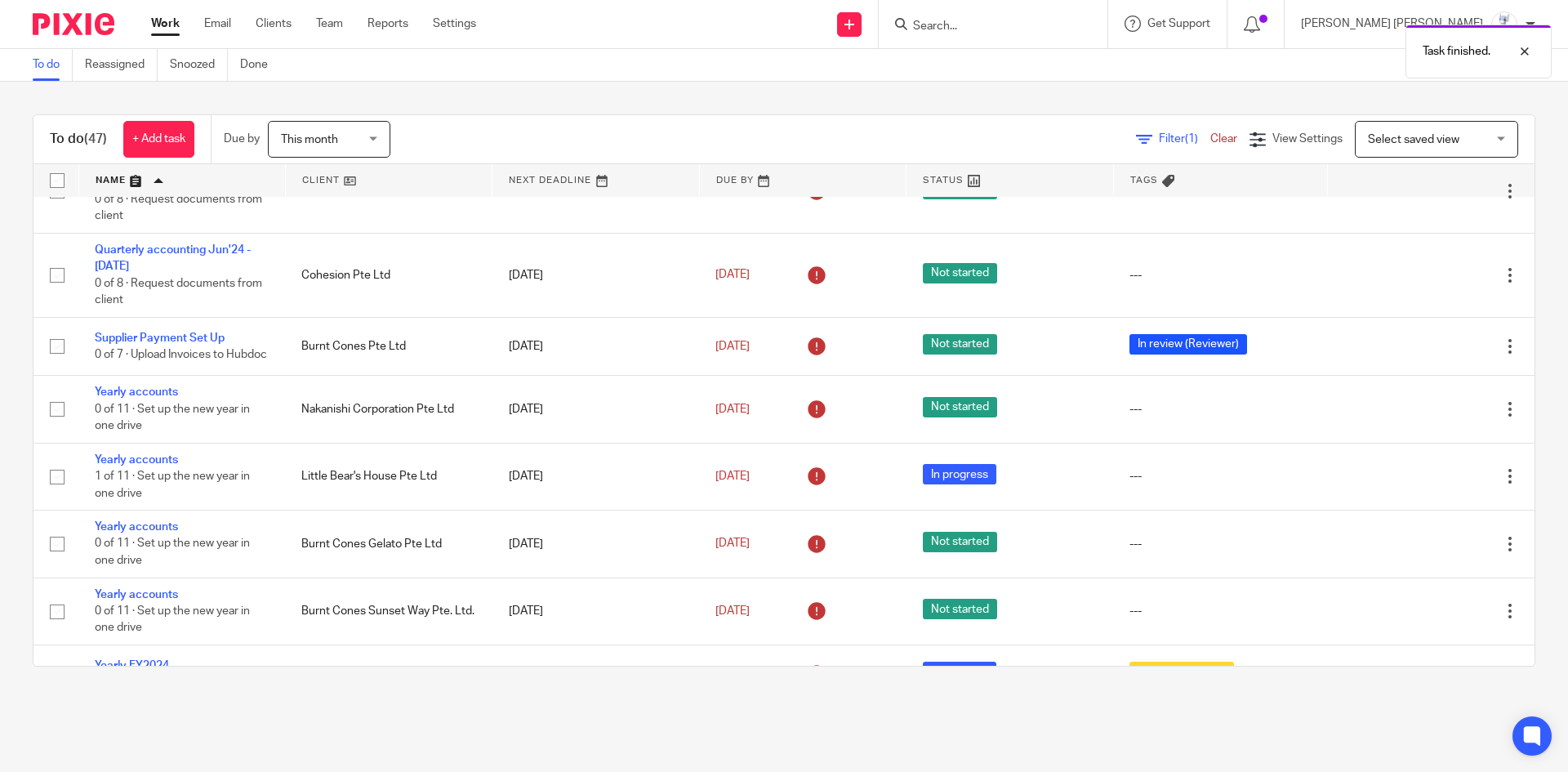
click at [1067, 30] on div "Task finished." at bounding box center [1168, 47] width 768 height 62
click at [1066, 21] on div "Task finished." at bounding box center [1168, 47] width 768 height 62
click at [1190, 27] on div "Task finished." at bounding box center [1168, 47] width 768 height 62
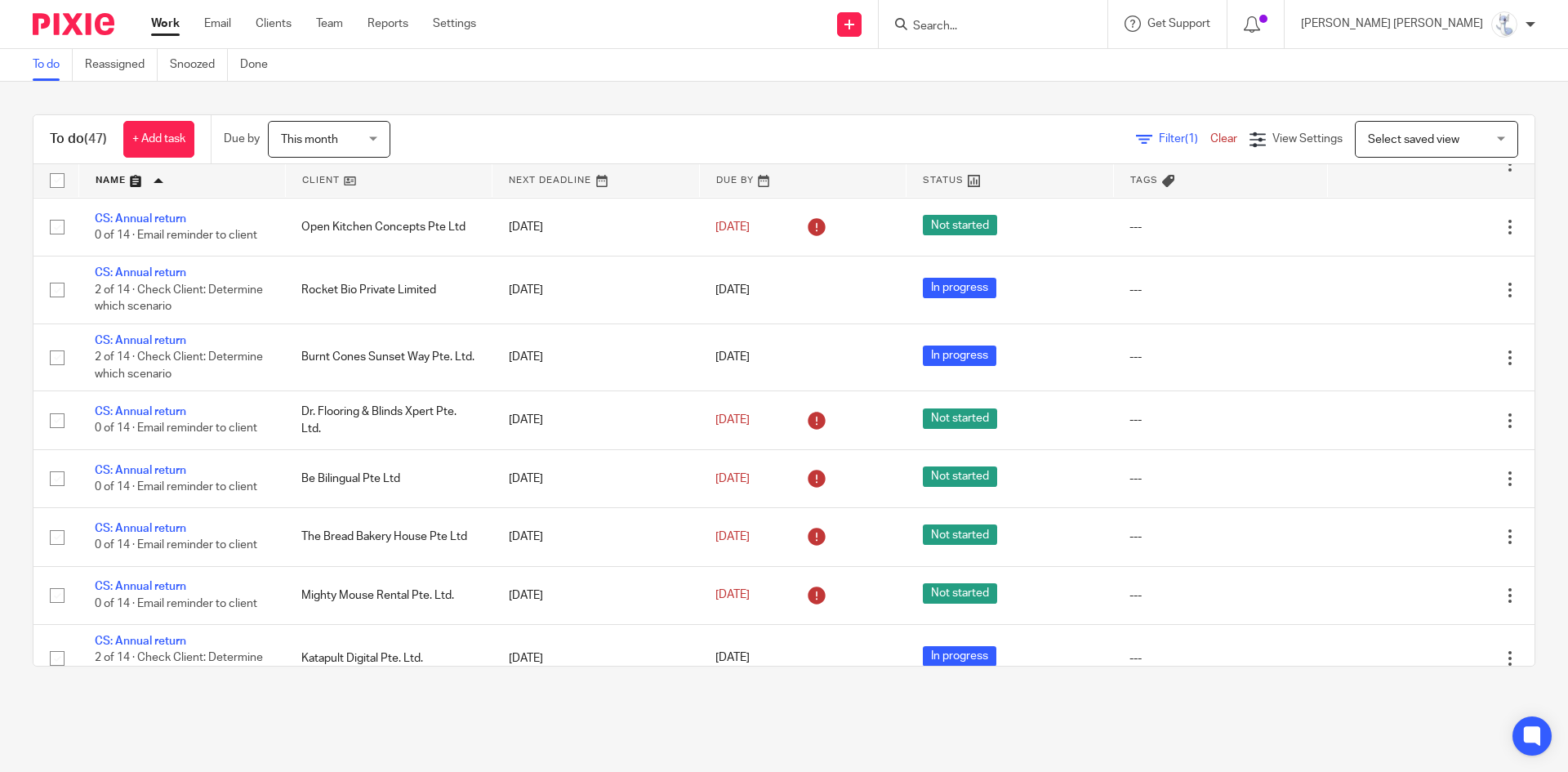
scroll to position [0, 0]
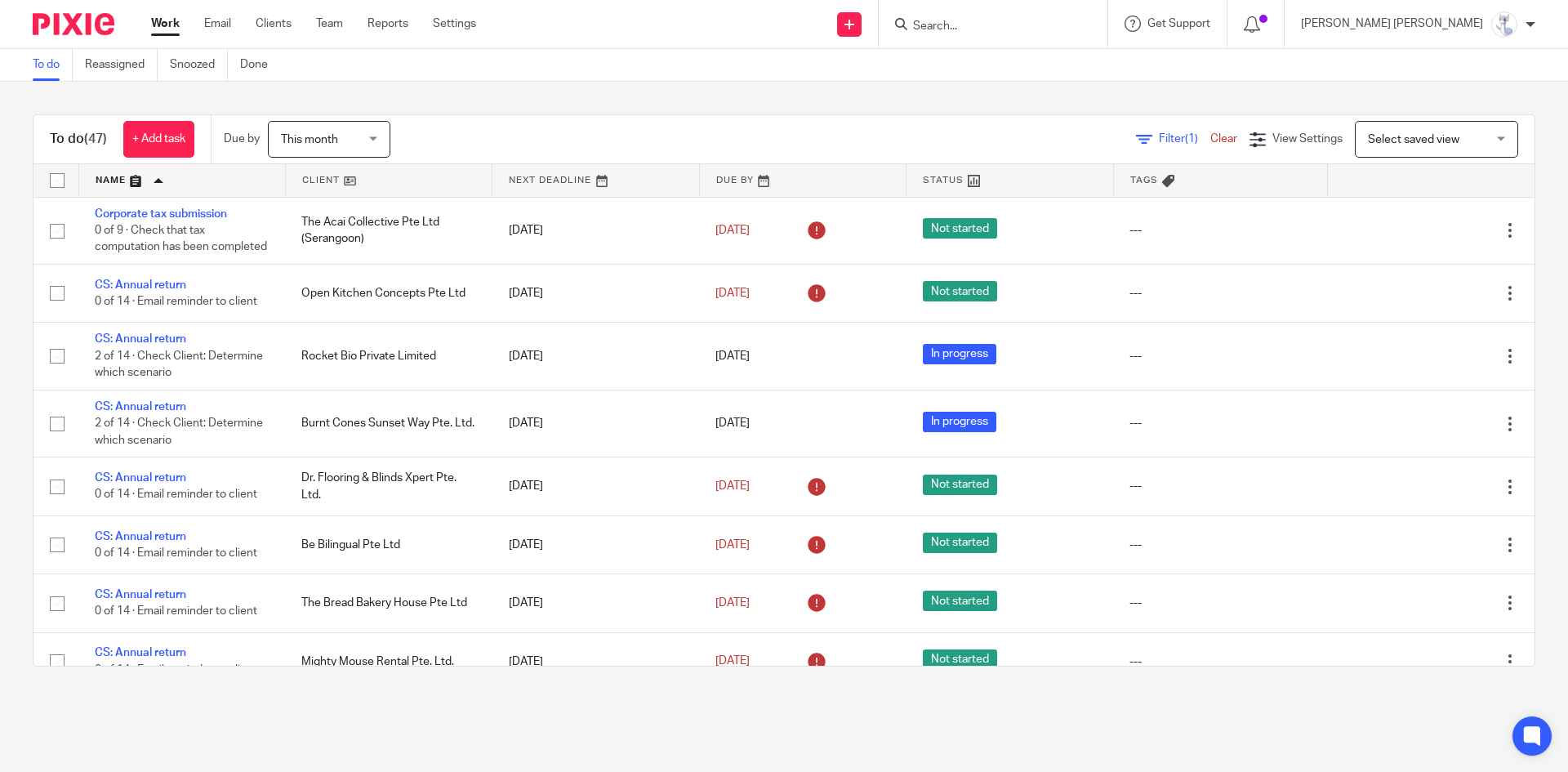
click at [732, 124] on div "Filter (1) Clear View Settings View Settings (1) Filters Clear Save Manage save…" at bounding box center [976, 139] width 1116 height 37
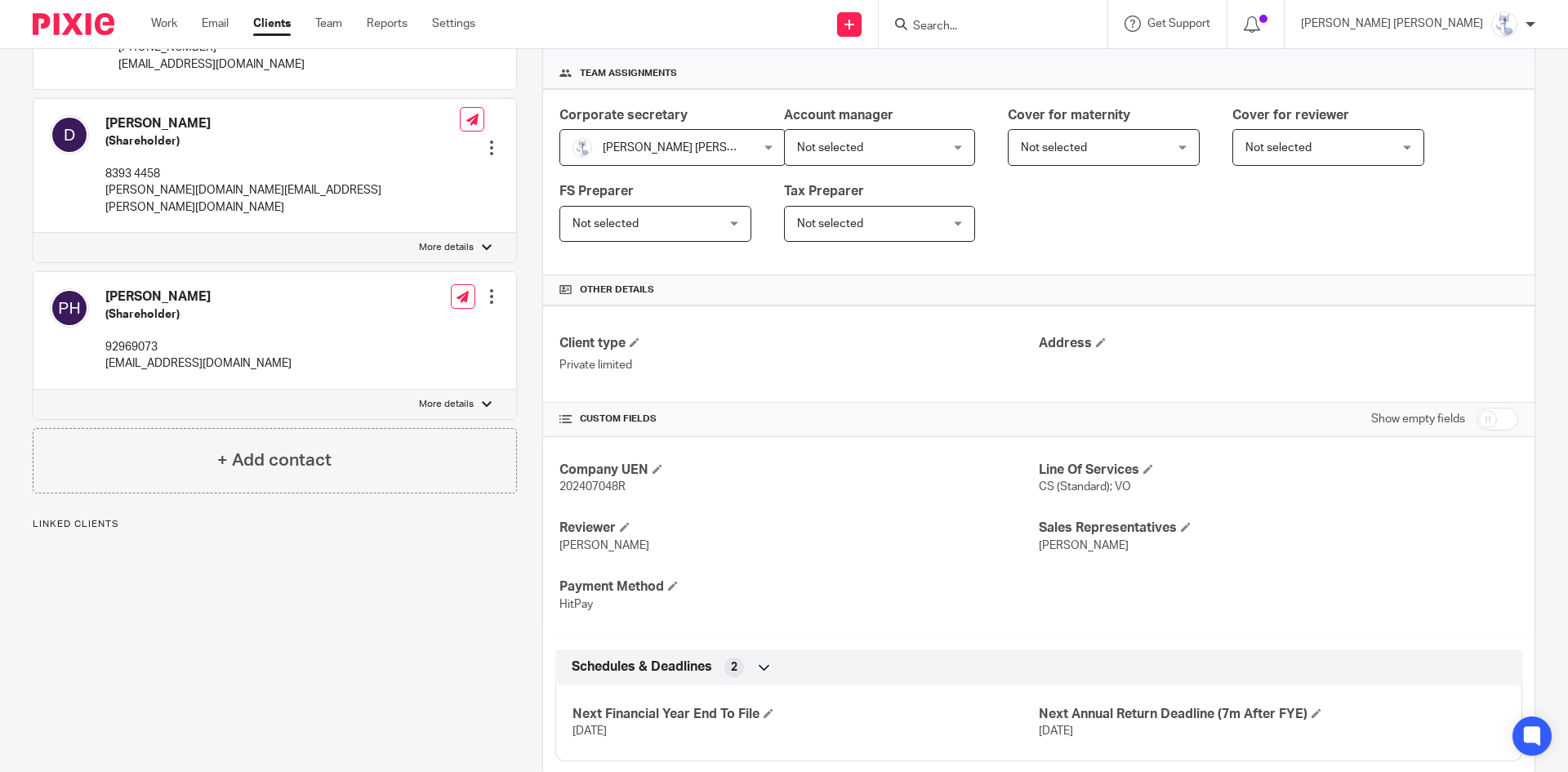
scroll to position [270, 0]
